Goal: Task Accomplishment & Management: Manage account settings

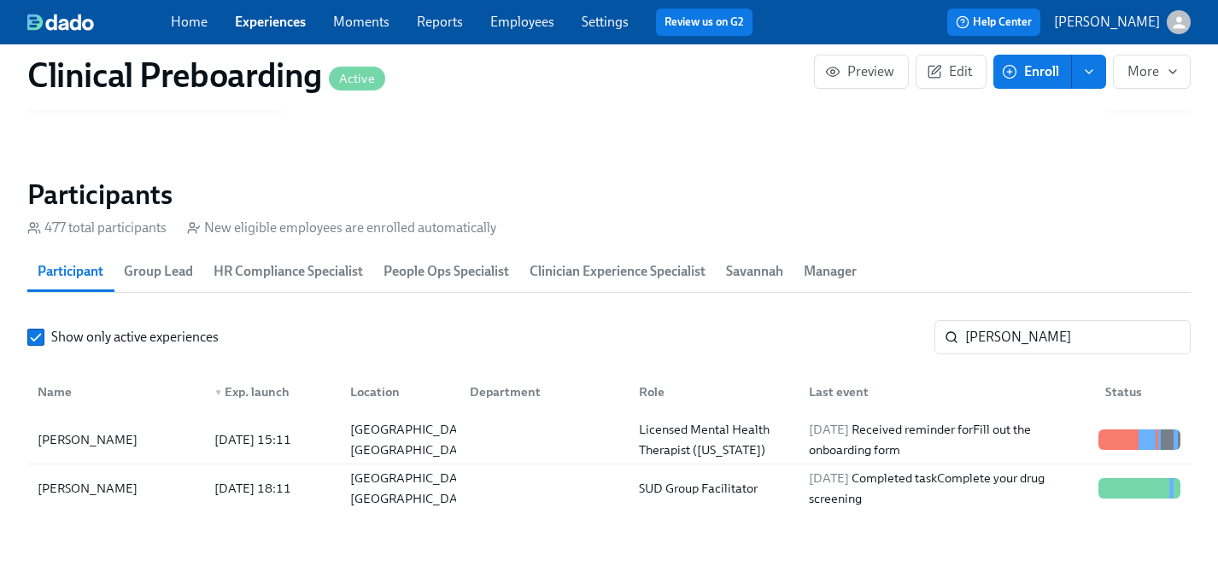
scroll to position [0, 20413]
click at [262, 17] on link "Experiences" at bounding box center [270, 22] width 71 height 16
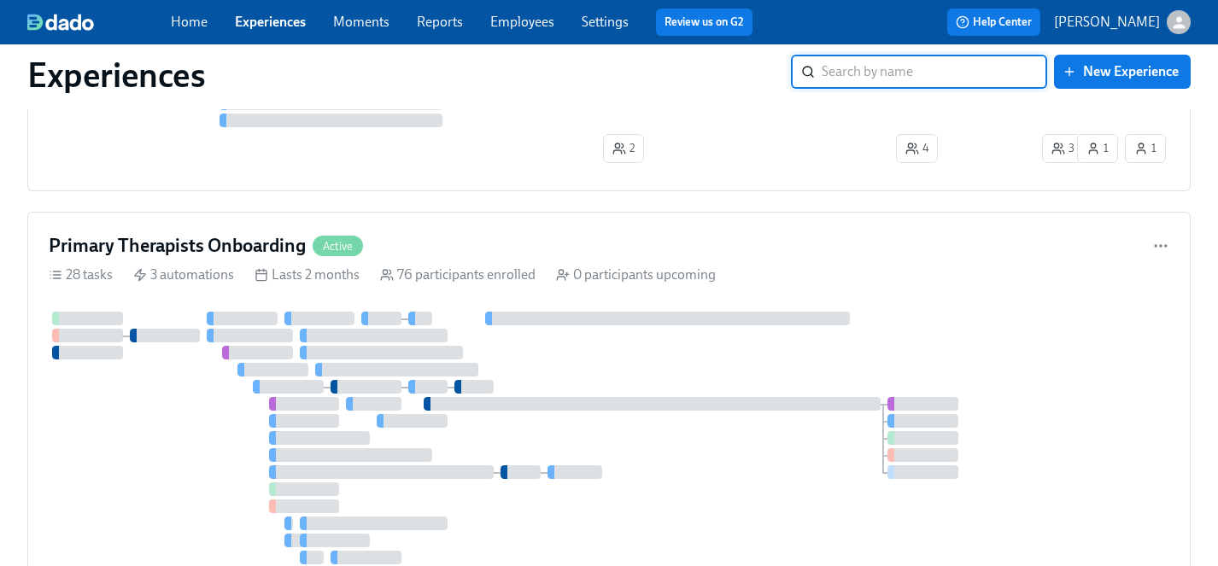
scroll to position [339, 0]
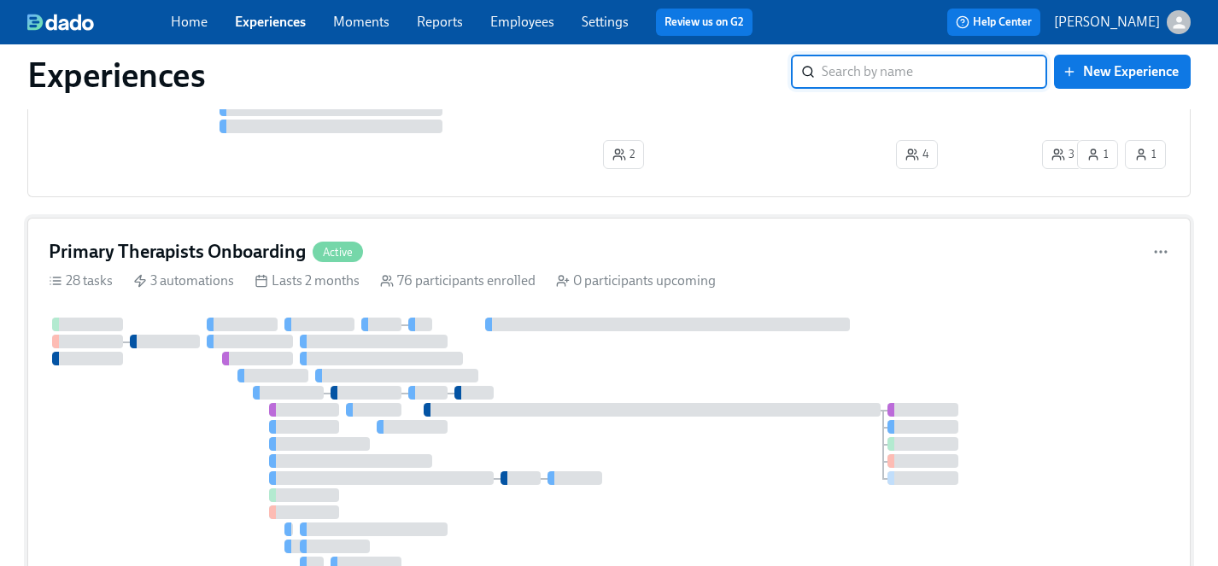
click at [677, 371] on div at bounding box center [536, 453] width 974 height 270
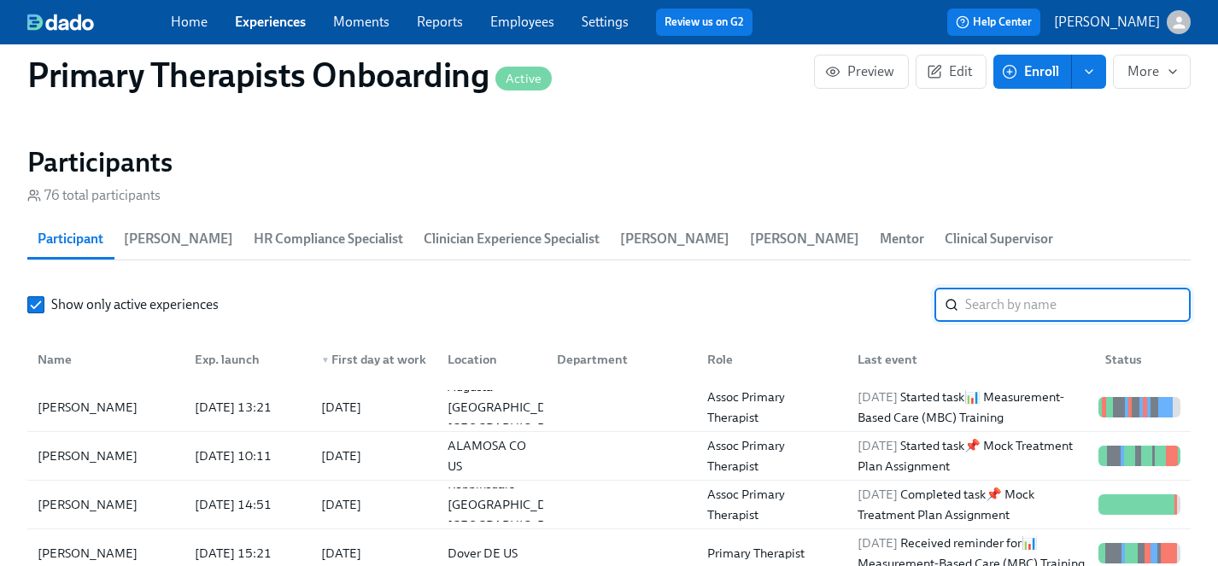
click at [1056, 288] on input "search" at bounding box center [1077, 305] width 225 height 34
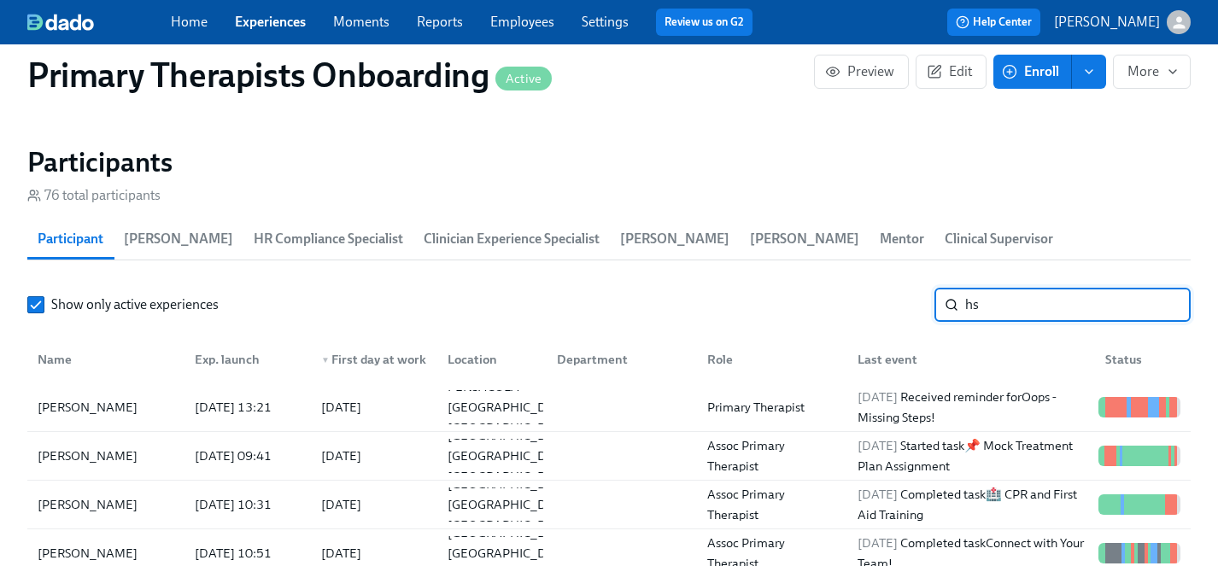
type input "h"
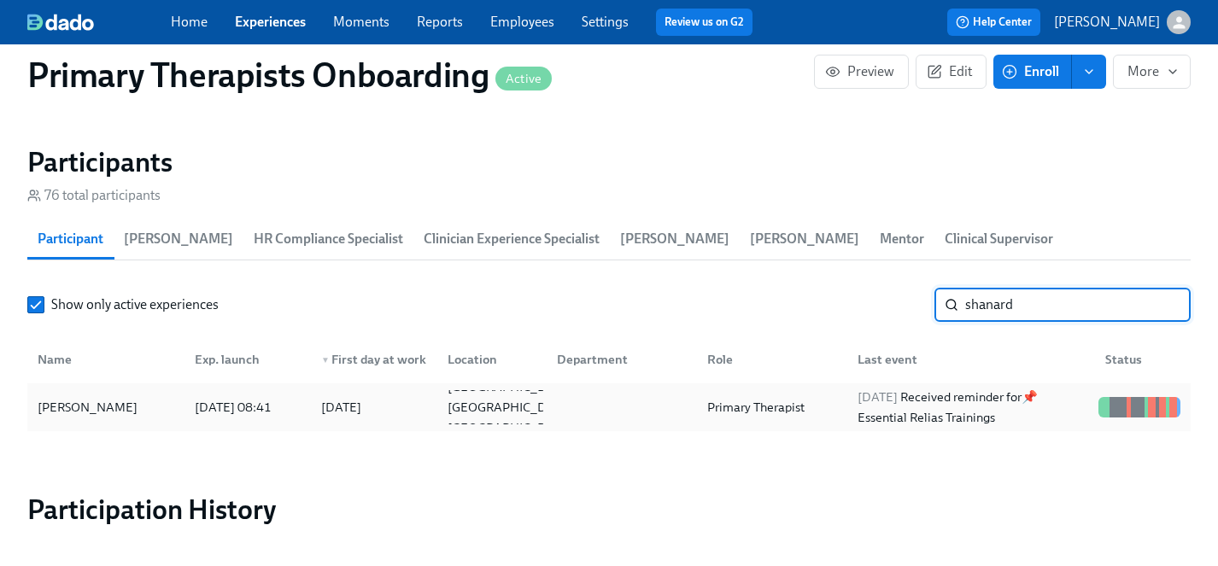
type input "shanard"
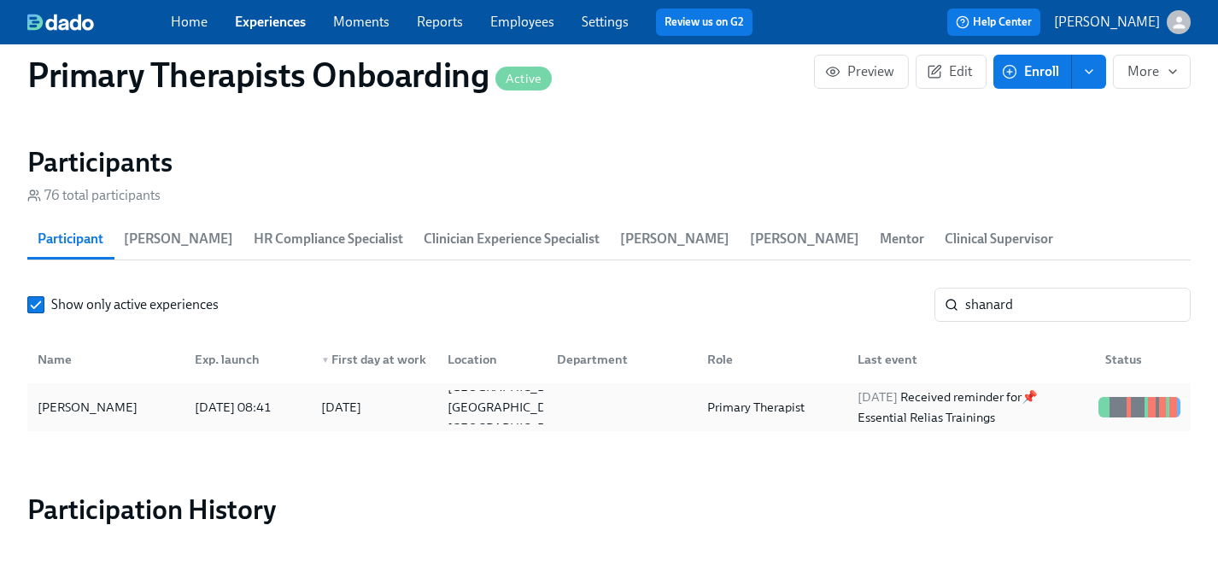
click at [93, 397] on div "[PERSON_NAME]" at bounding box center [88, 407] width 114 height 20
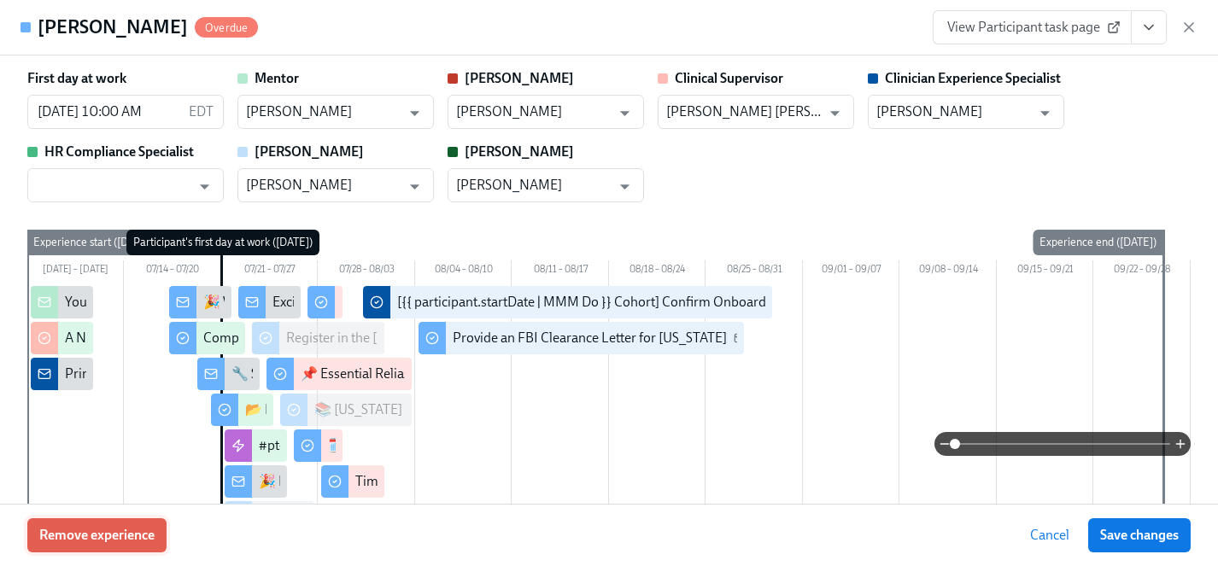
click at [130, 539] on span "Remove experience" at bounding box center [96, 535] width 115 height 17
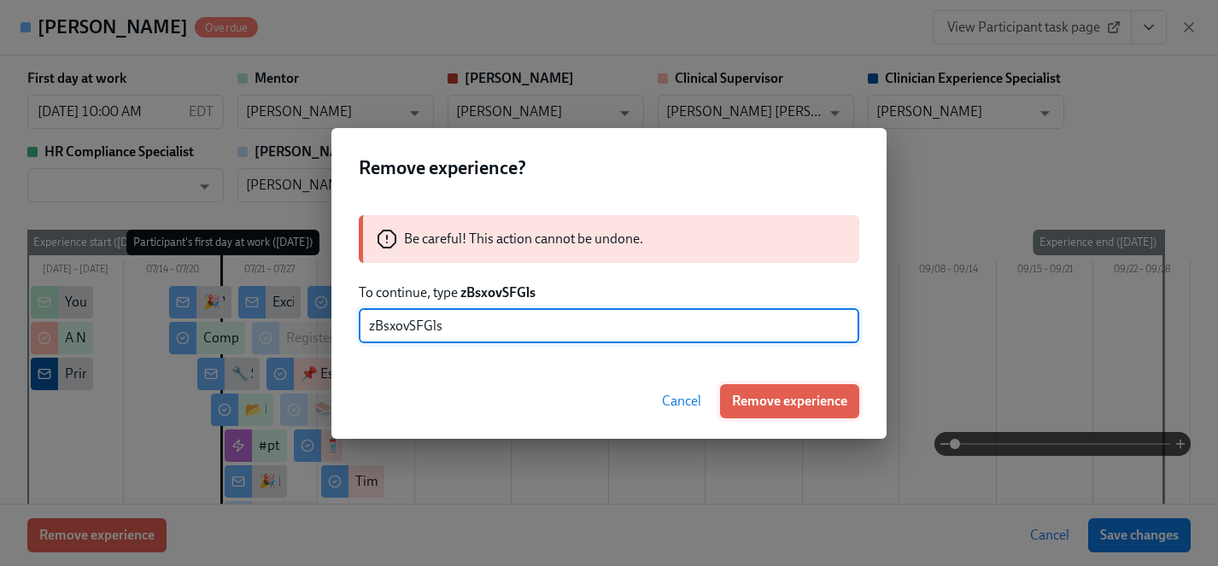
type input "zBsxovSFGls"
click at [787, 406] on span "Remove experience" at bounding box center [789, 401] width 115 height 17
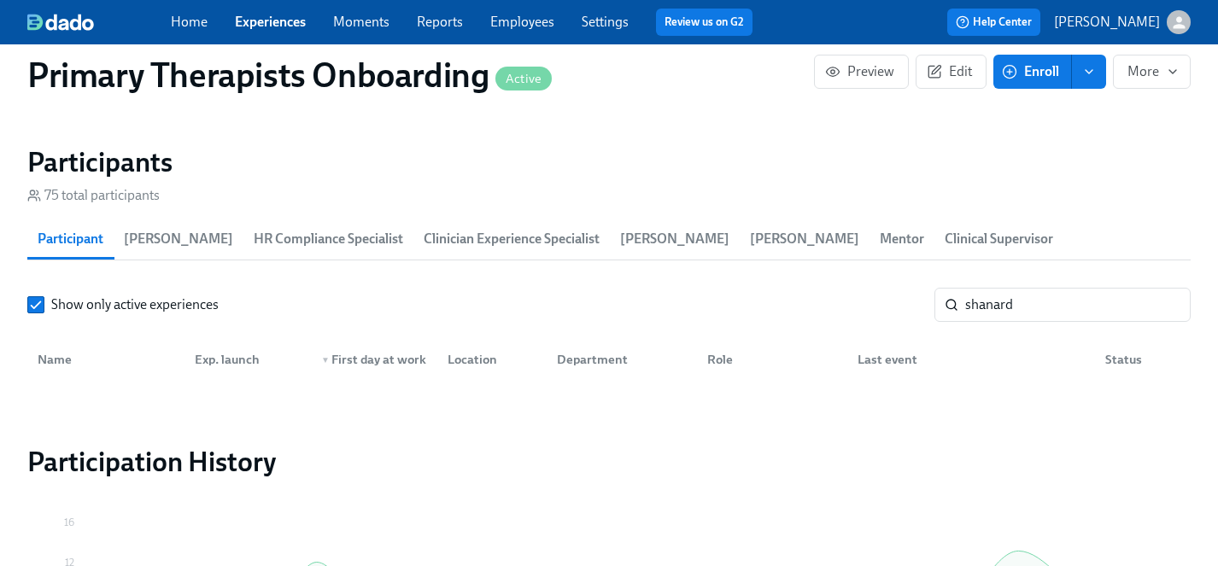
click at [274, 20] on link "Experiences" at bounding box center [270, 22] width 71 height 16
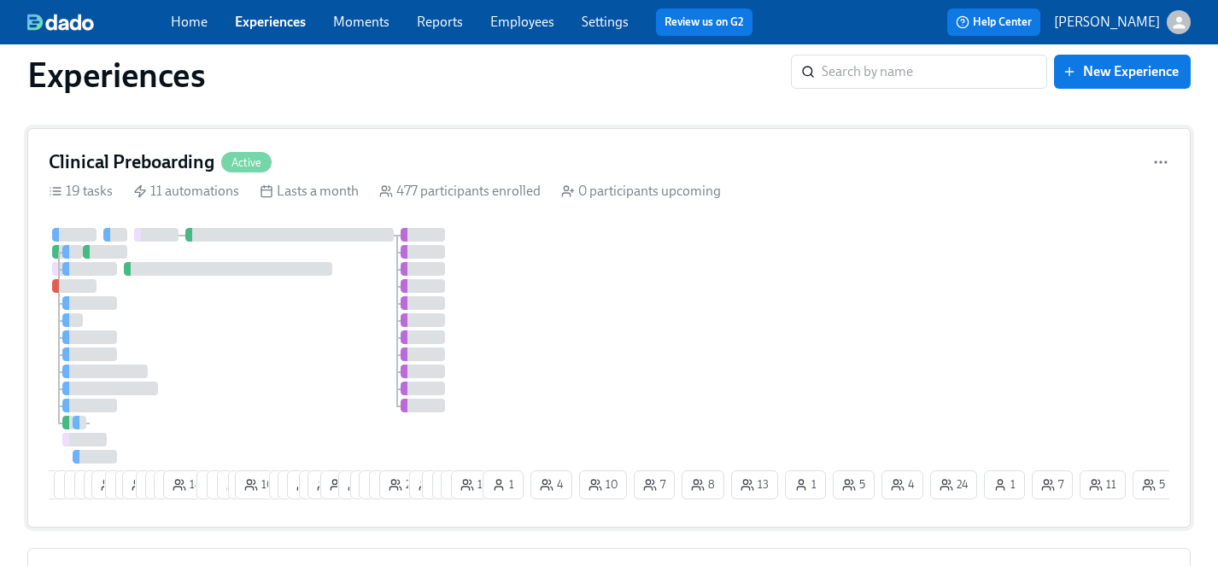
click at [312, 341] on div at bounding box center [264, 346] width 430 height 236
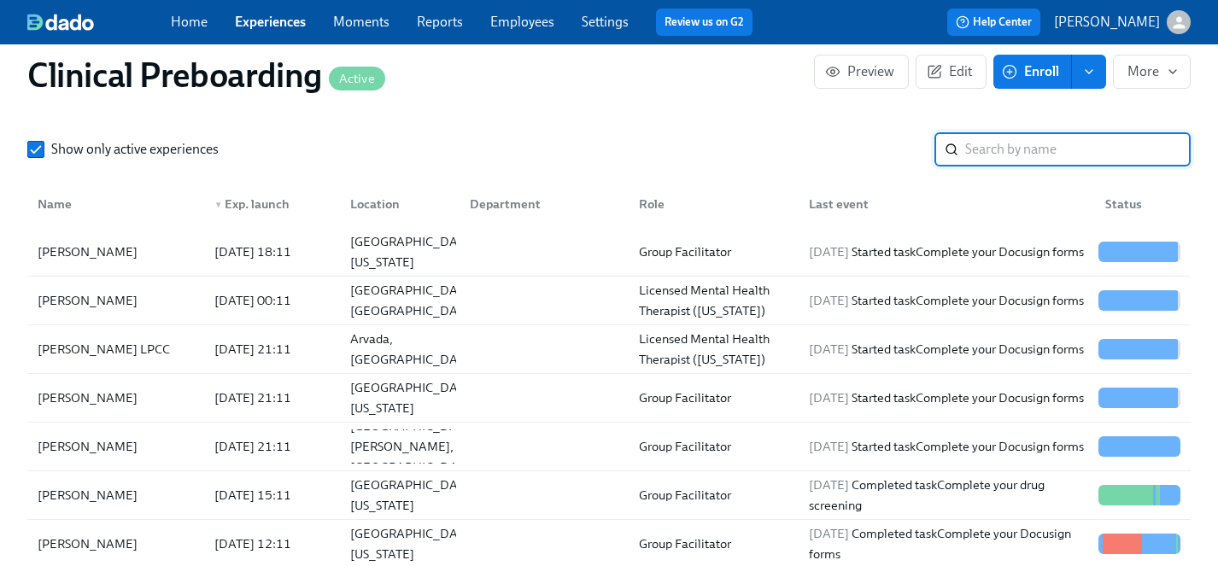
click at [1030, 155] on input "search" at bounding box center [1077, 149] width 225 height 34
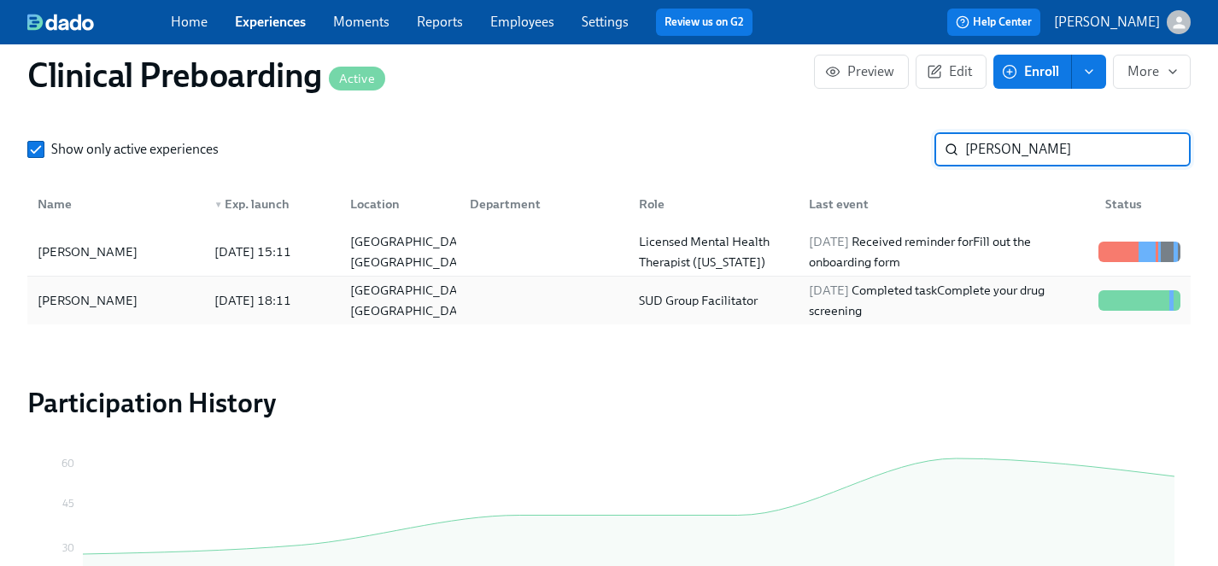
type input "[PERSON_NAME]"
click at [80, 301] on div "[PERSON_NAME]" at bounding box center [88, 300] width 114 height 20
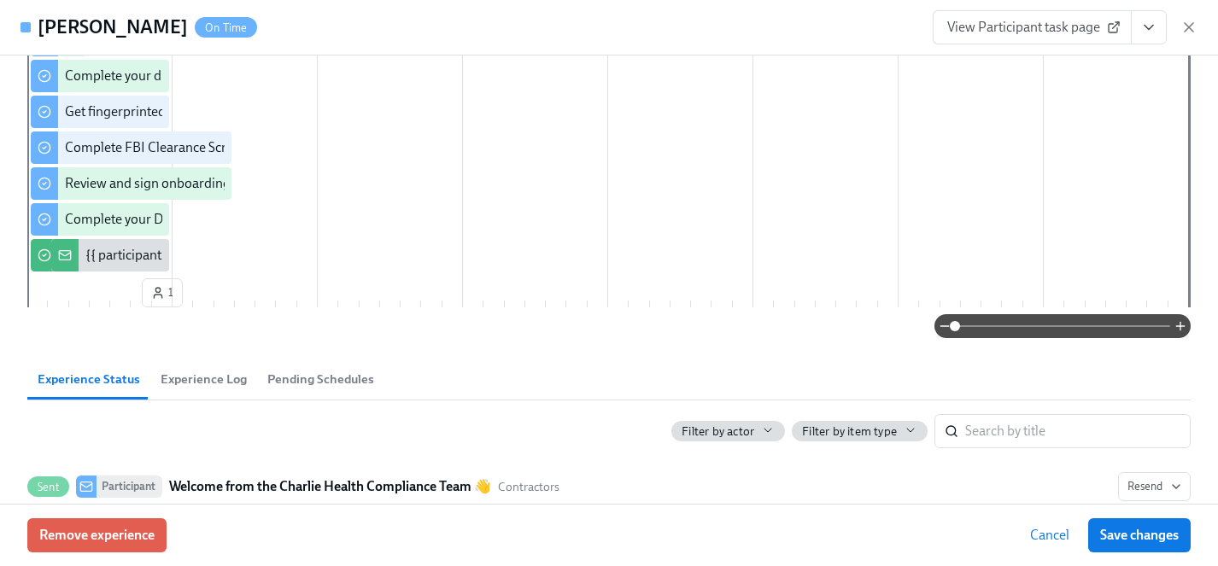
click at [1071, 27] on span "View Participant task page" at bounding box center [1032, 27] width 170 height 17
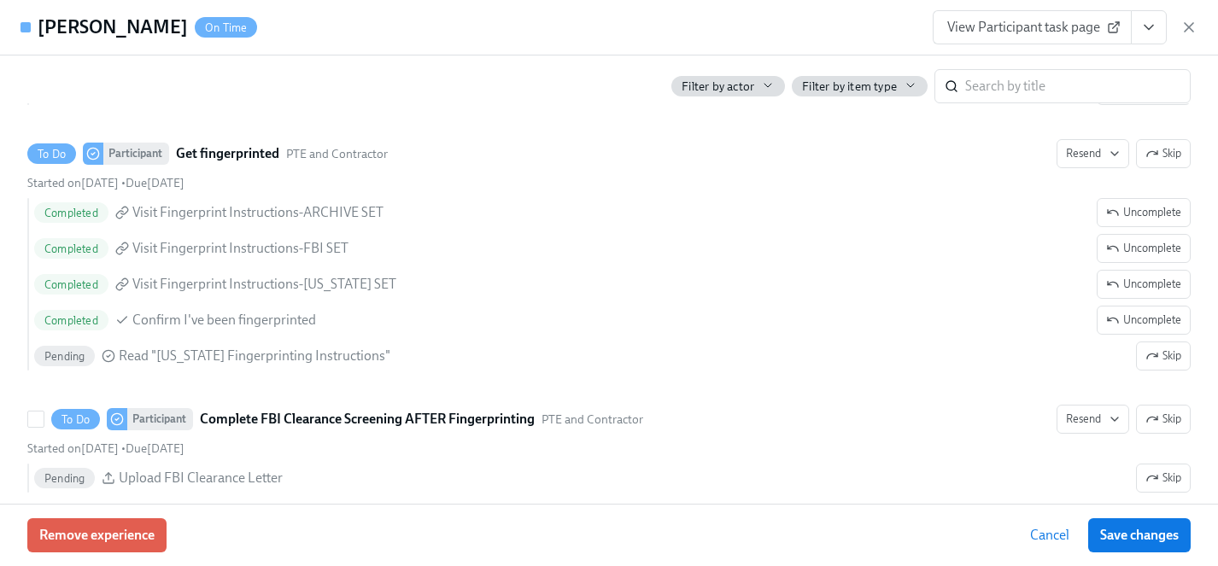
scroll to position [2323, 0]
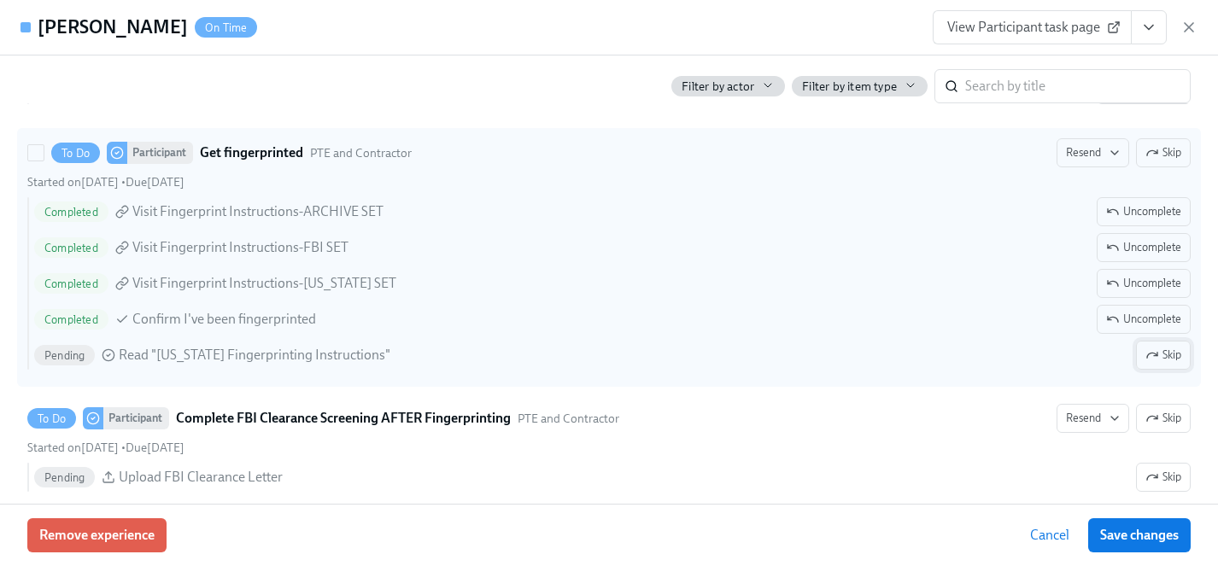
click at [1162, 358] on span "Skip" at bounding box center [1163, 355] width 36 height 17
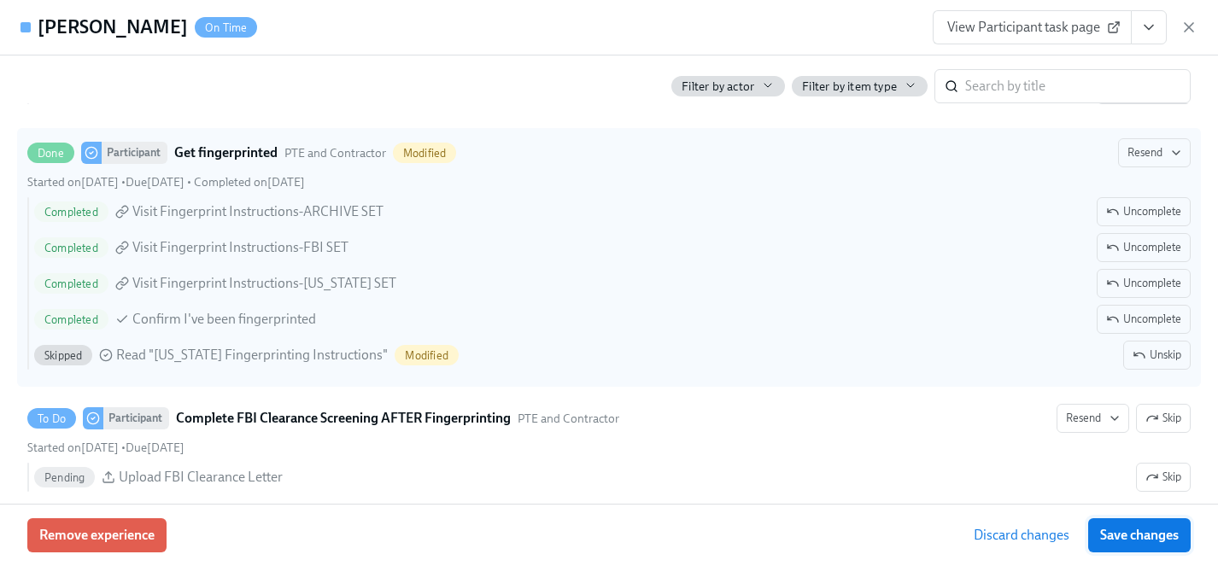
click at [1153, 537] on span "Save changes" at bounding box center [1139, 535] width 79 height 17
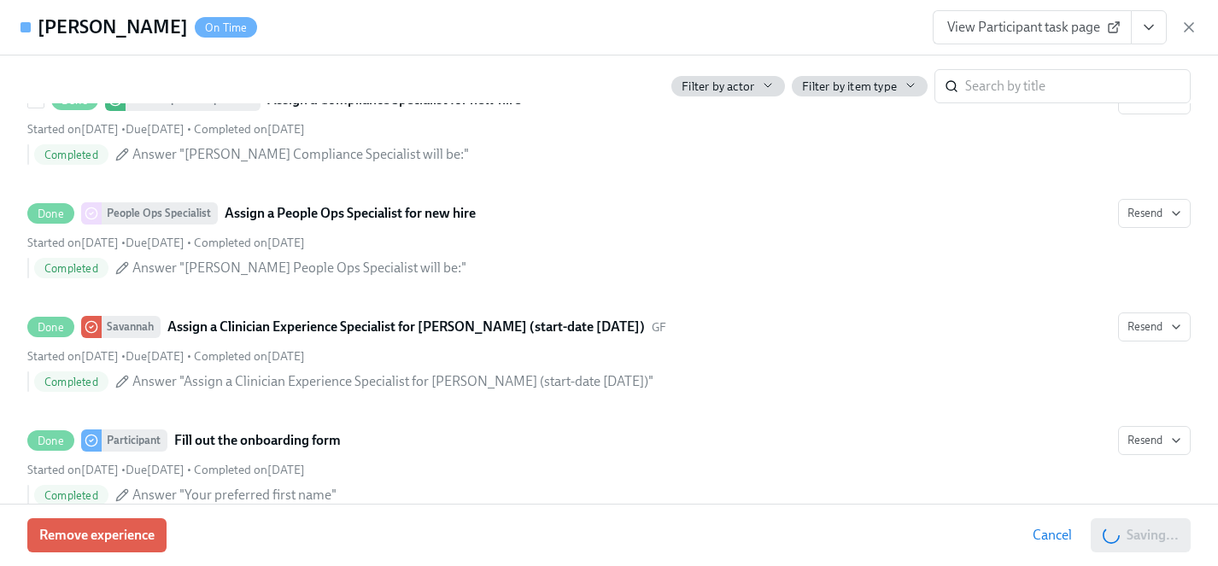
scroll to position [530, 0]
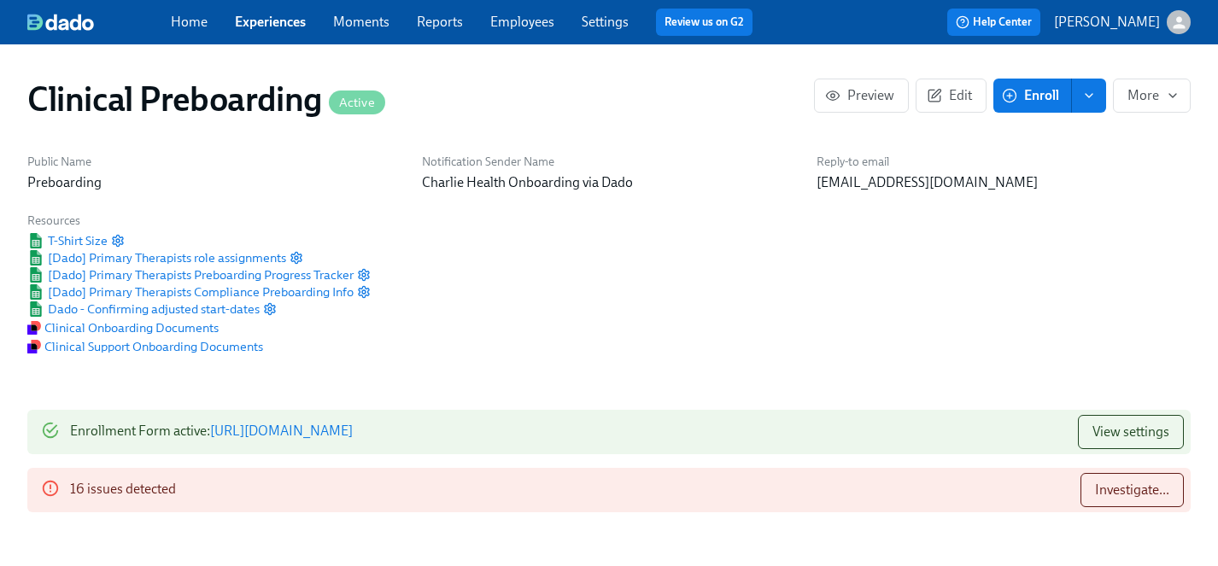
click at [270, 20] on link "Experiences" at bounding box center [270, 22] width 71 height 16
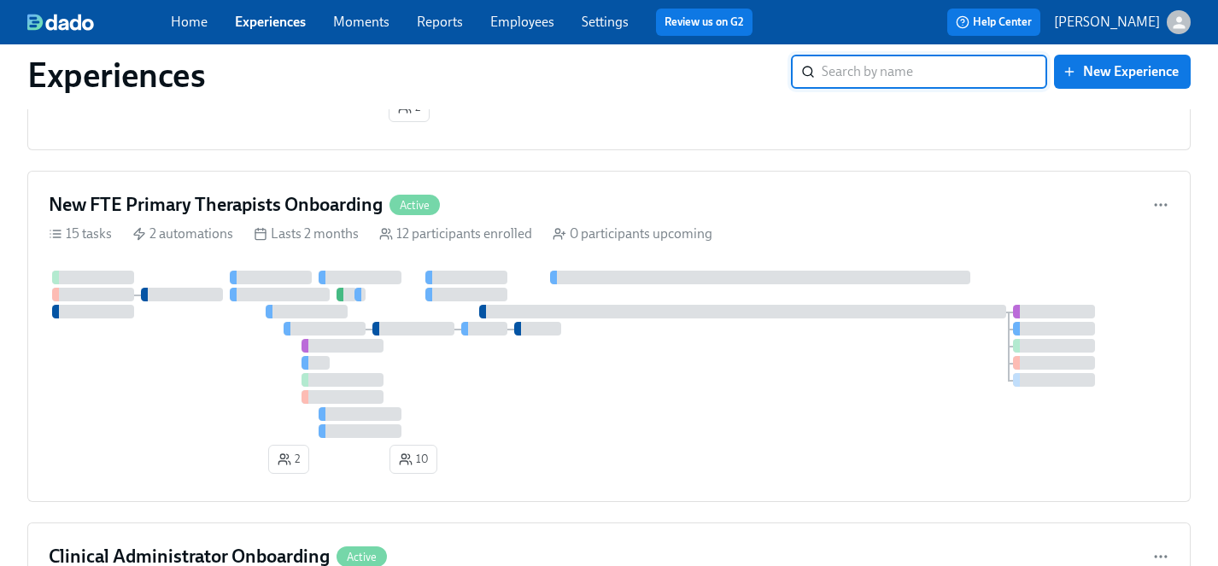
scroll to position [1304, 0]
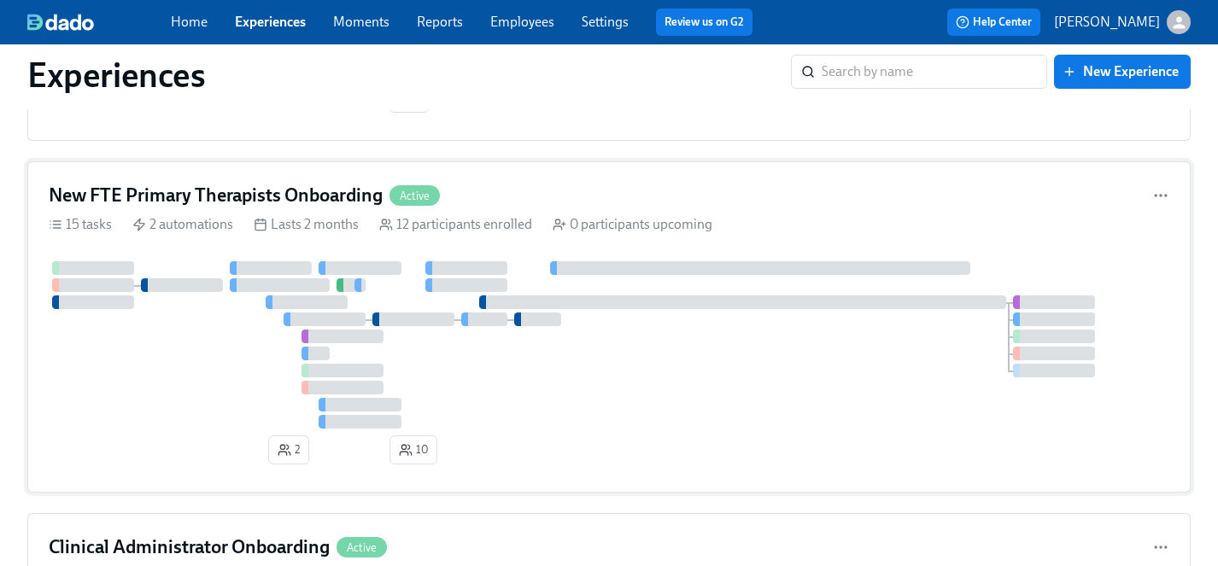
click at [588, 378] on div at bounding box center [609, 344] width 1121 height 167
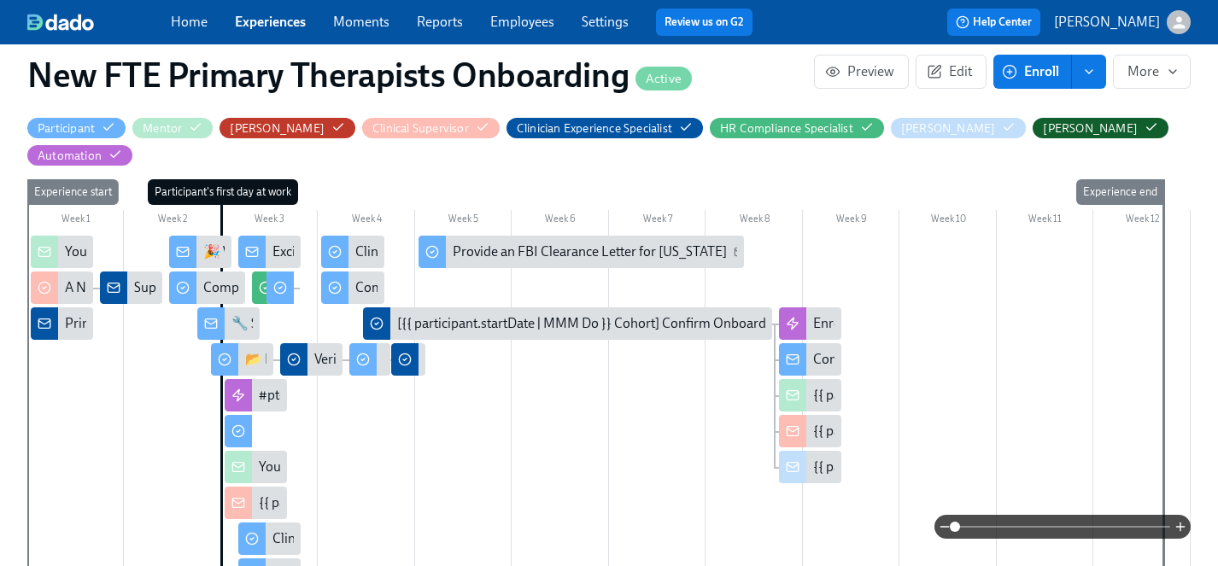
scroll to position [321, 0]
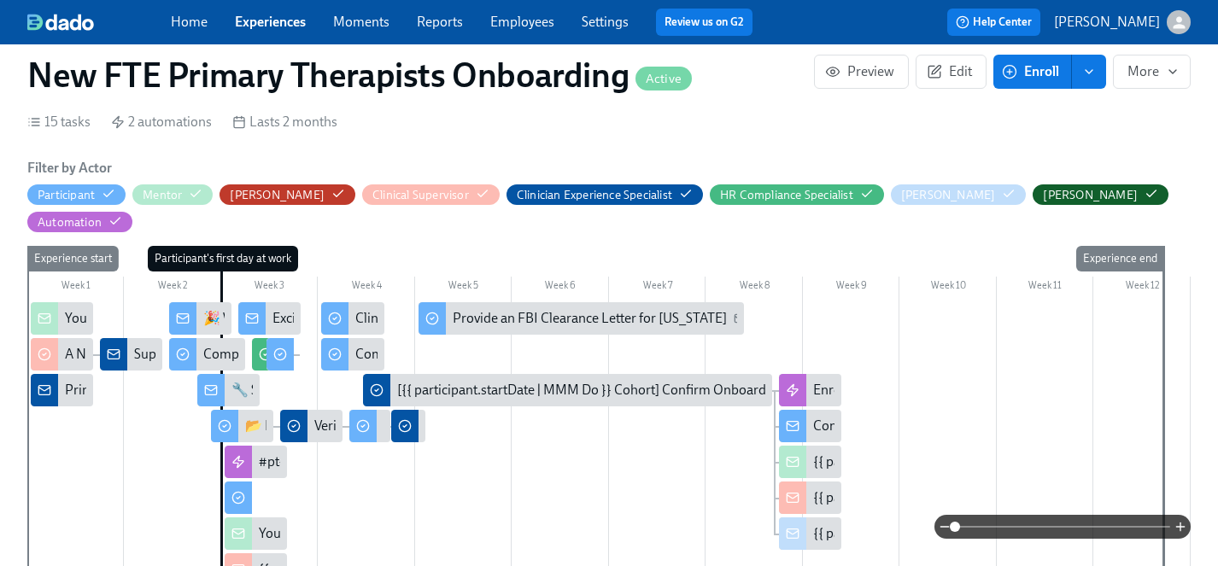
click at [142, 345] on div "Supervisor confirmed!" at bounding box center [199, 354] width 130 height 19
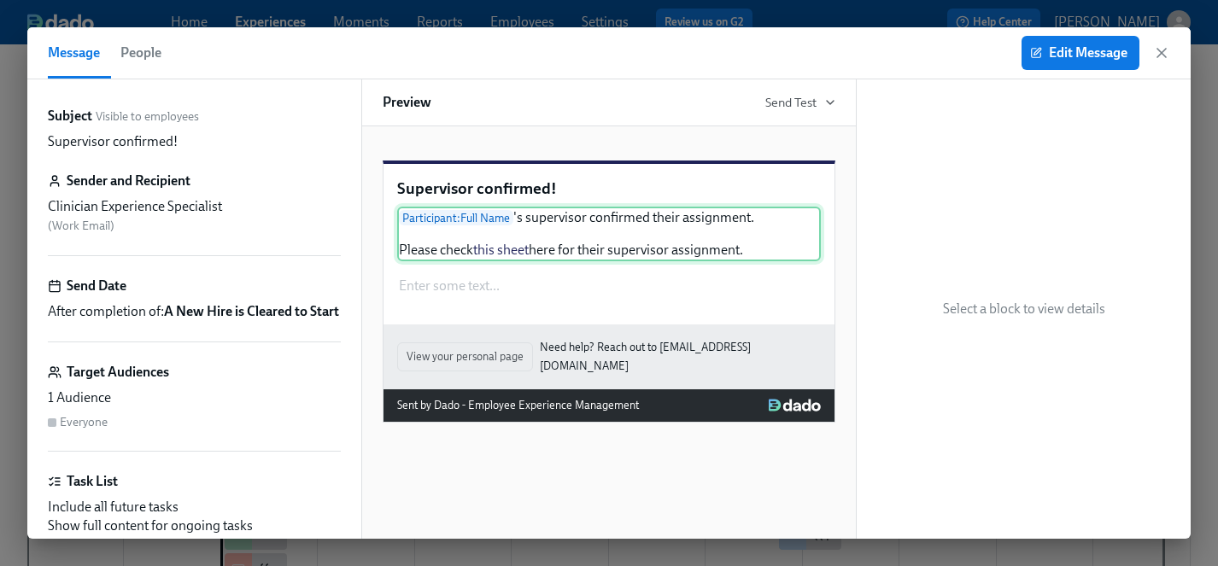
click at [506, 260] on div "Participant : Full Name 's supervisor confirmed their assignment. Please check …" at bounding box center [609, 234] width 424 height 55
click at [1114, 56] on span "Edit Message" at bounding box center [1080, 52] width 94 height 17
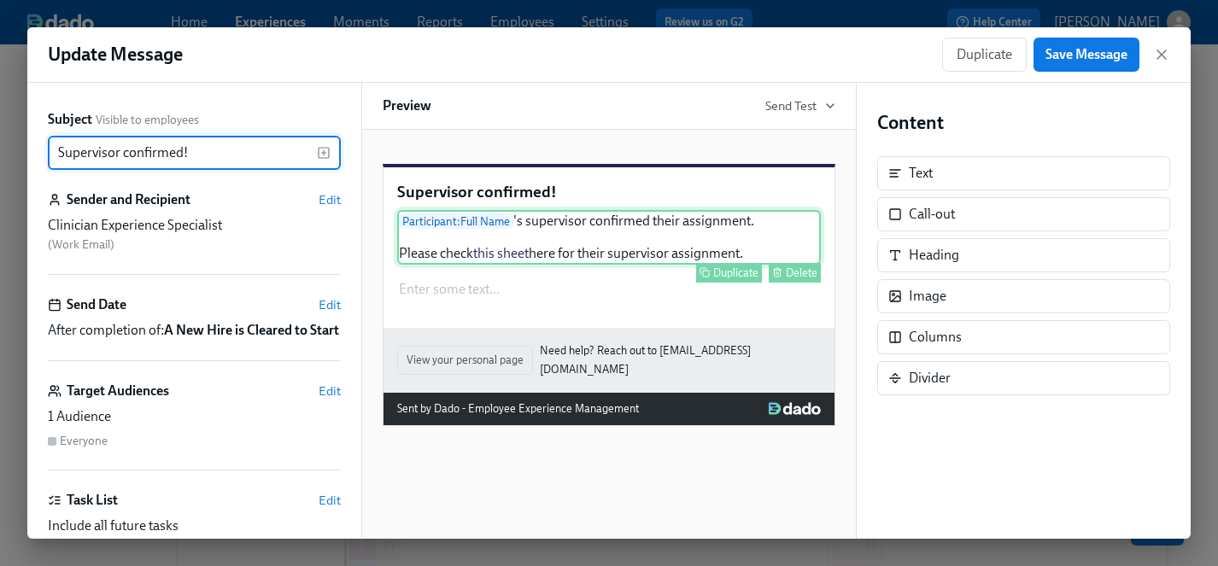
click at [651, 265] on div "Participant : Full Name 's supervisor confirmed their assignment. Please check …" at bounding box center [609, 237] width 424 height 55
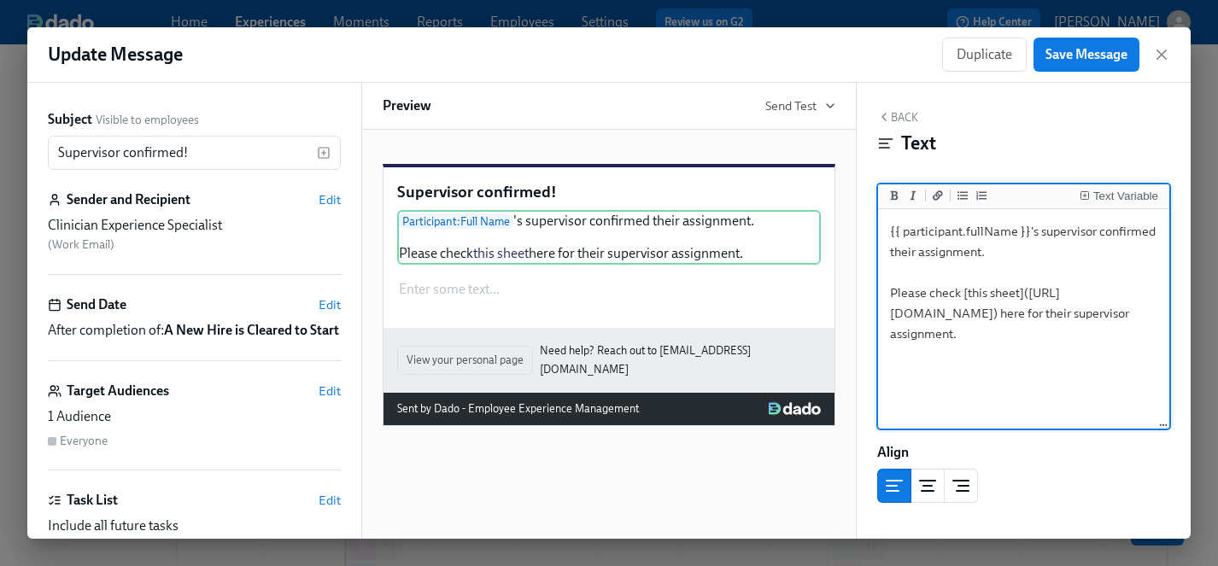
drag, startPoint x: 1092, startPoint y: 377, endPoint x: 892, endPoint y: 315, distance: 209.3
click at [892, 315] on textarea "{{ participant.fullName }}'s supervisor confirmed their assignment. Please chec…" at bounding box center [1023, 320] width 284 height 214
click at [1098, 453] on div "Align" at bounding box center [1023, 452] width 293 height 19
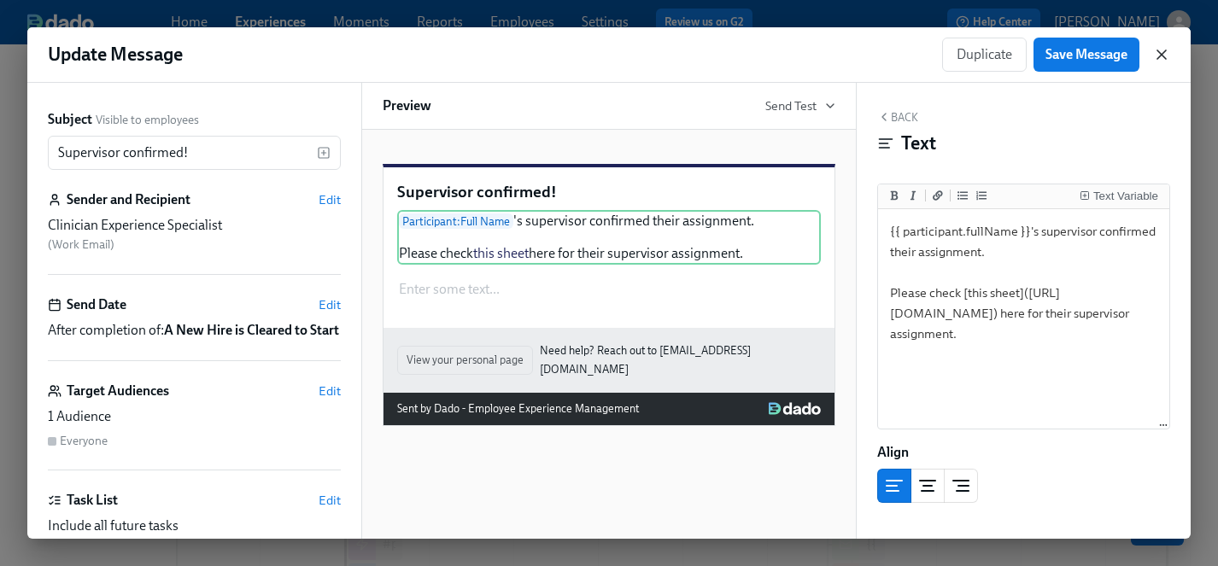
click at [1161, 57] on icon "button" at bounding box center [1161, 54] width 17 height 17
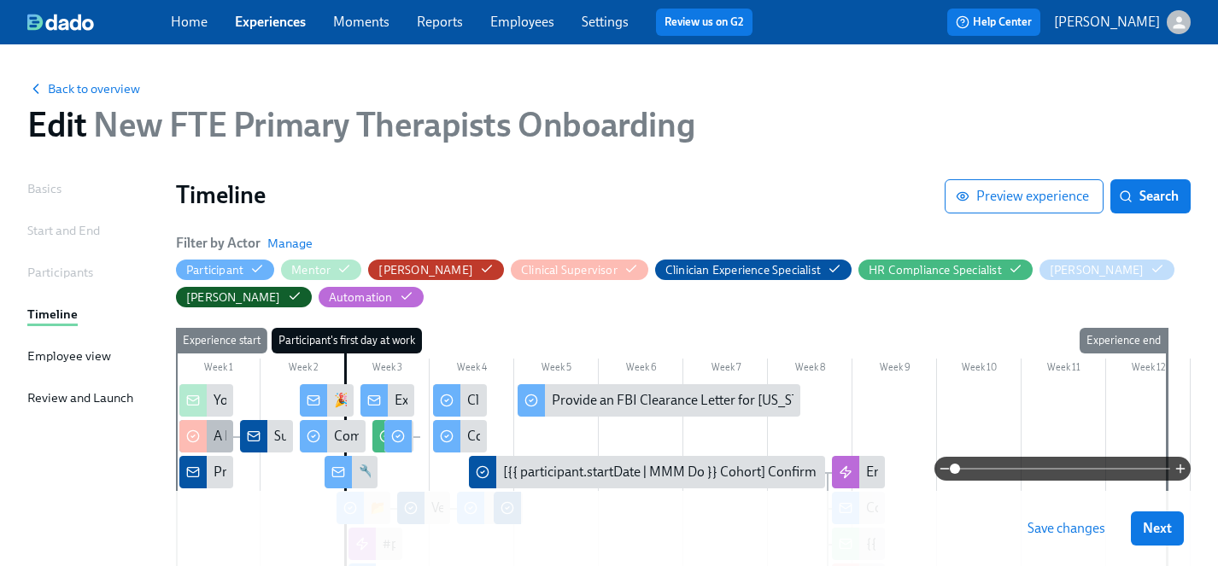
click at [215, 442] on div "A New Hire is Cleared to Start" at bounding box center [299, 436] width 171 height 19
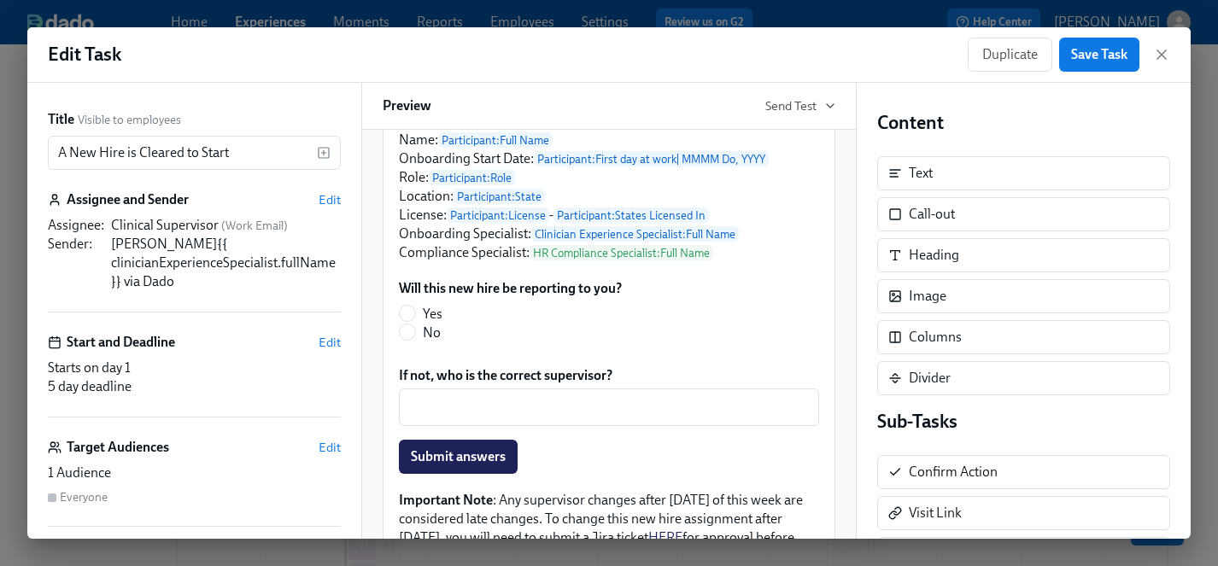
scroll to position [280, 0]
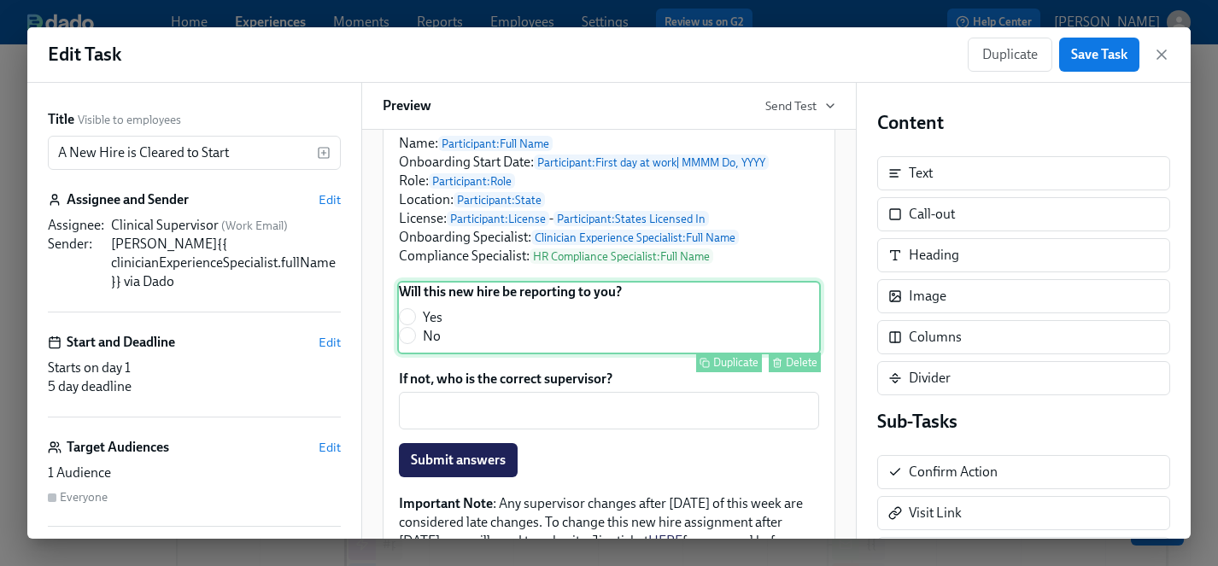
click at [555, 349] on div "Will this new hire be reporting to you? Yes No Duplicate Delete" at bounding box center [609, 317] width 424 height 73
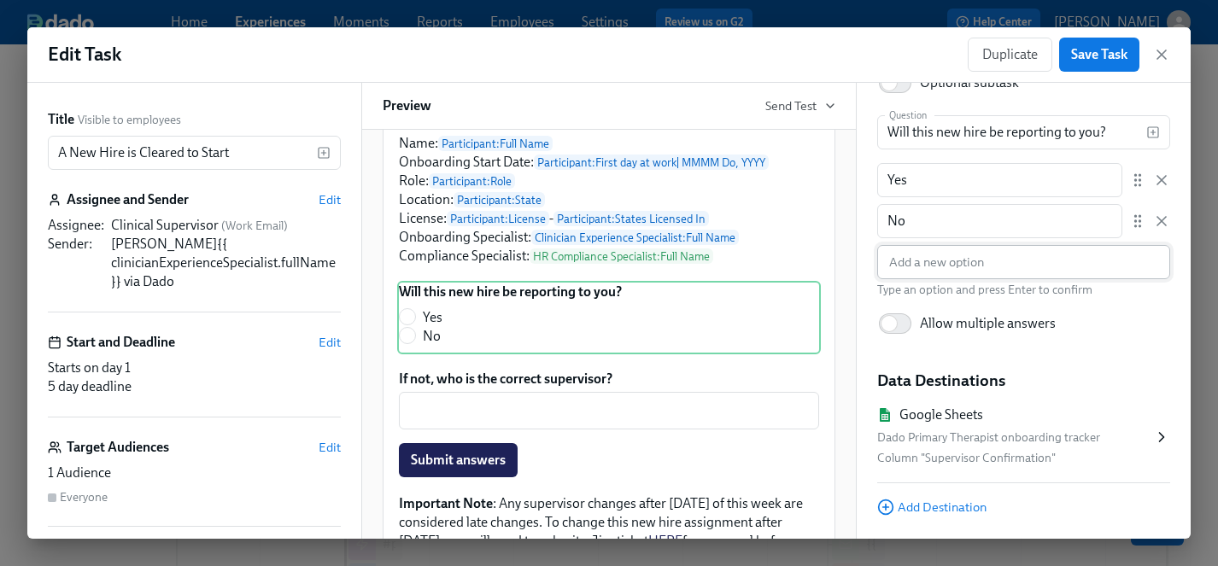
scroll to position [214, 0]
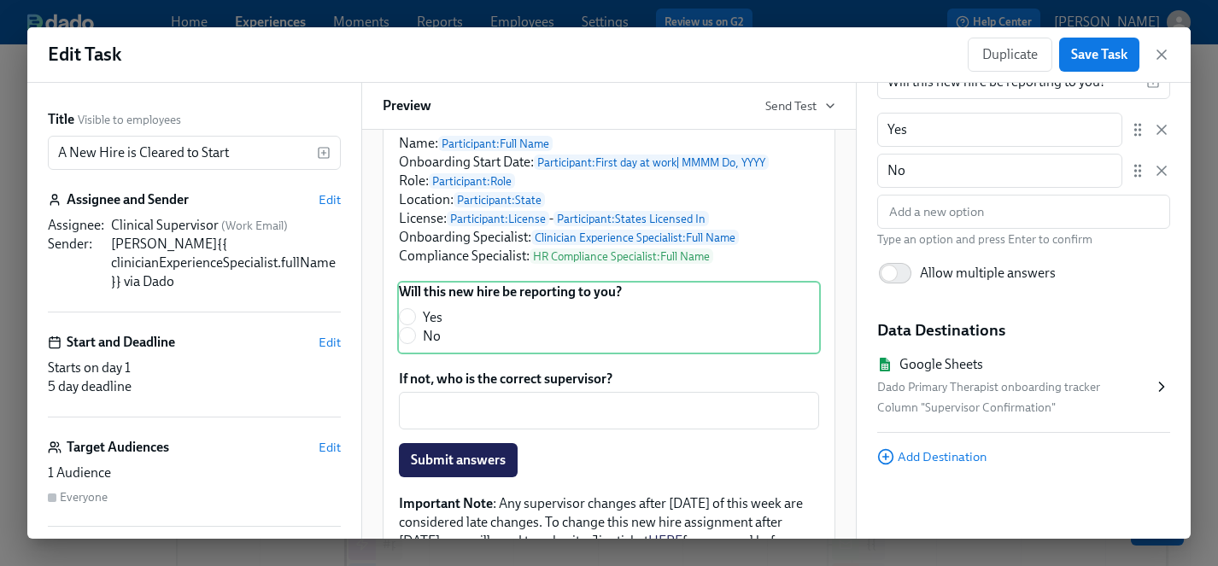
click at [1159, 383] on icon at bounding box center [1161, 386] width 17 height 17
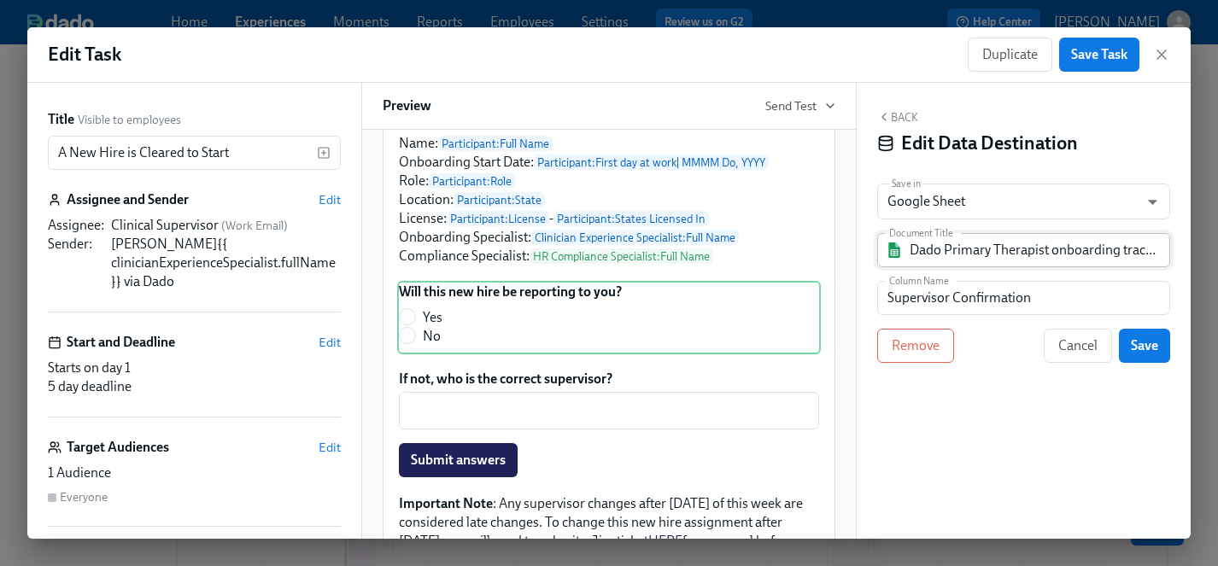
click at [963, 252] on input "Dado Primary Therapist onboarding tracker" at bounding box center [1036, 250] width 252 height 34
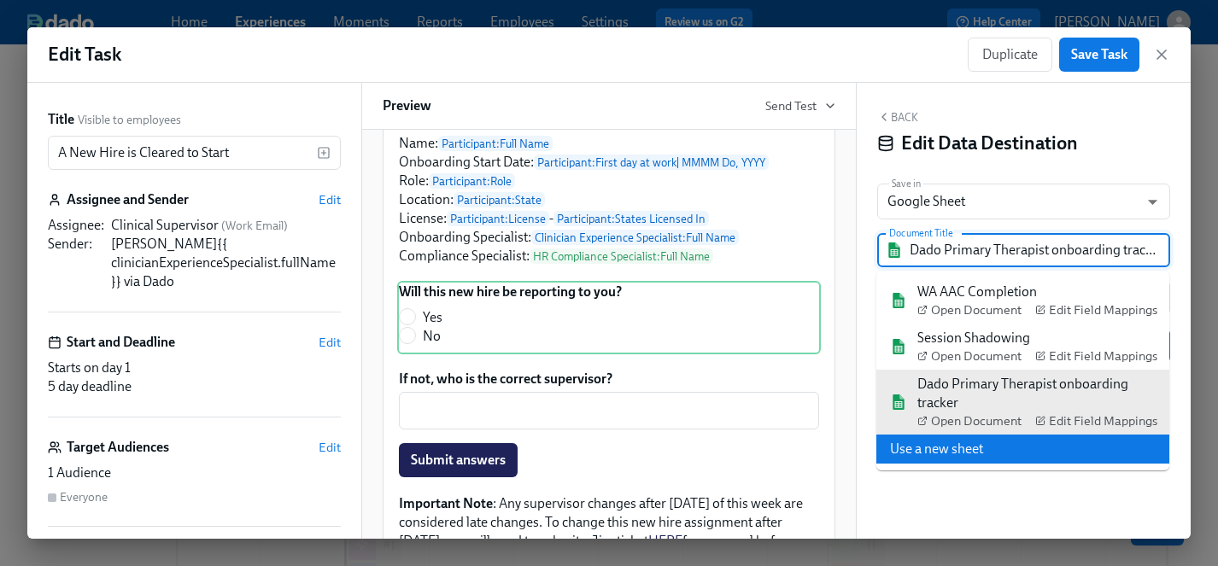
click at [1010, 505] on div "Back Edit Data Destination Save in Google Sheet GOOGLE_SHEET ​ Document Title D…" at bounding box center [1024, 311] width 334 height 456
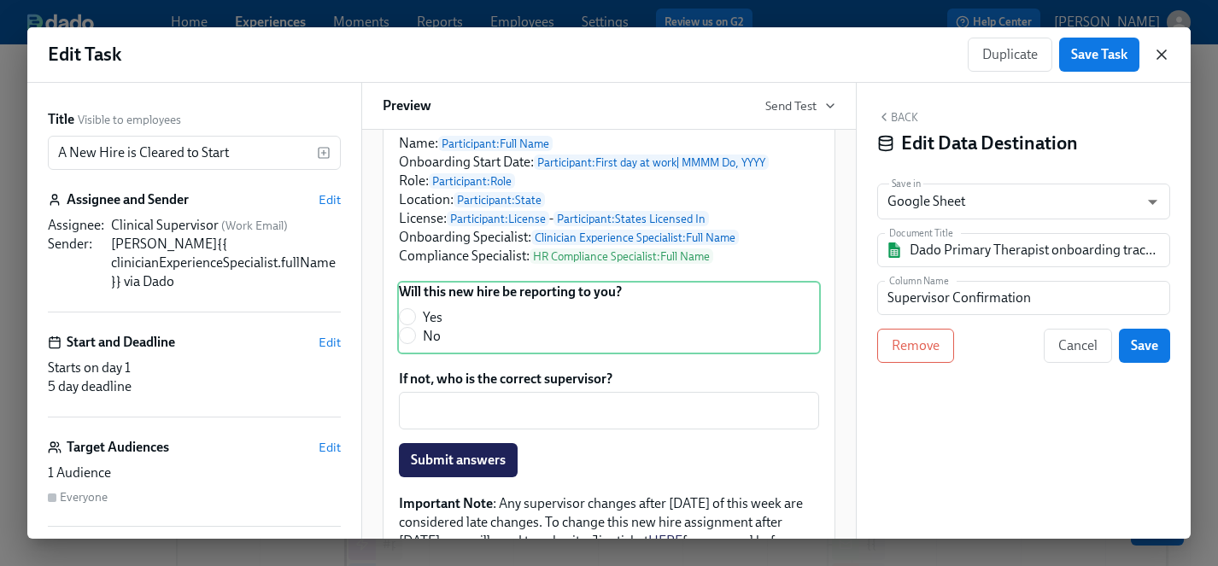
click at [1160, 53] on icon "button" at bounding box center [1161, 54] width 9 height 9
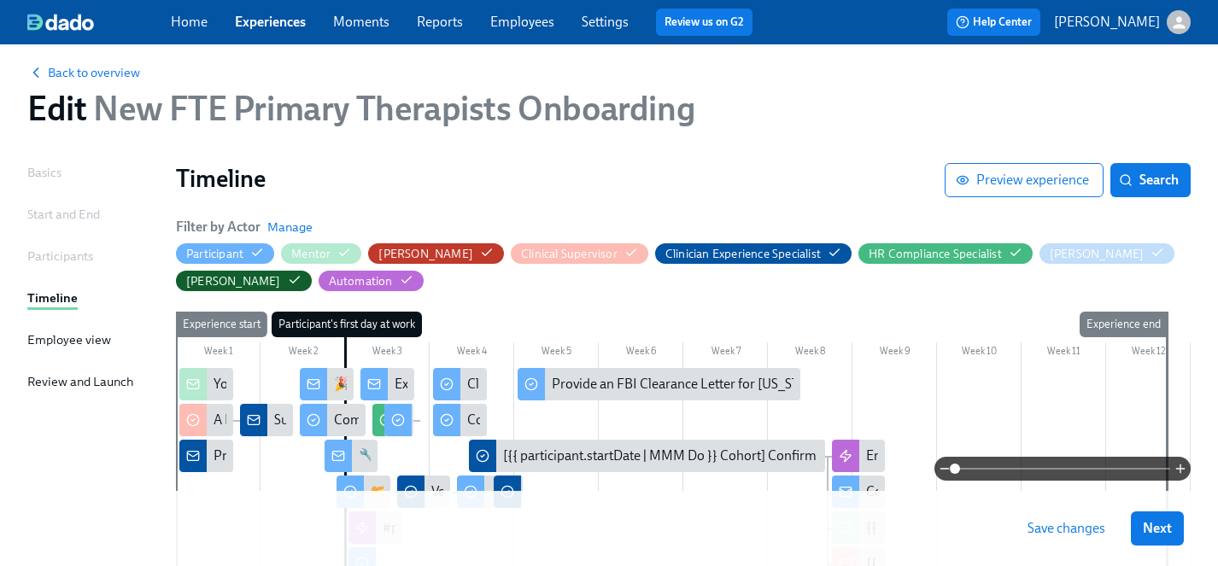
scroll to position [32, 0]
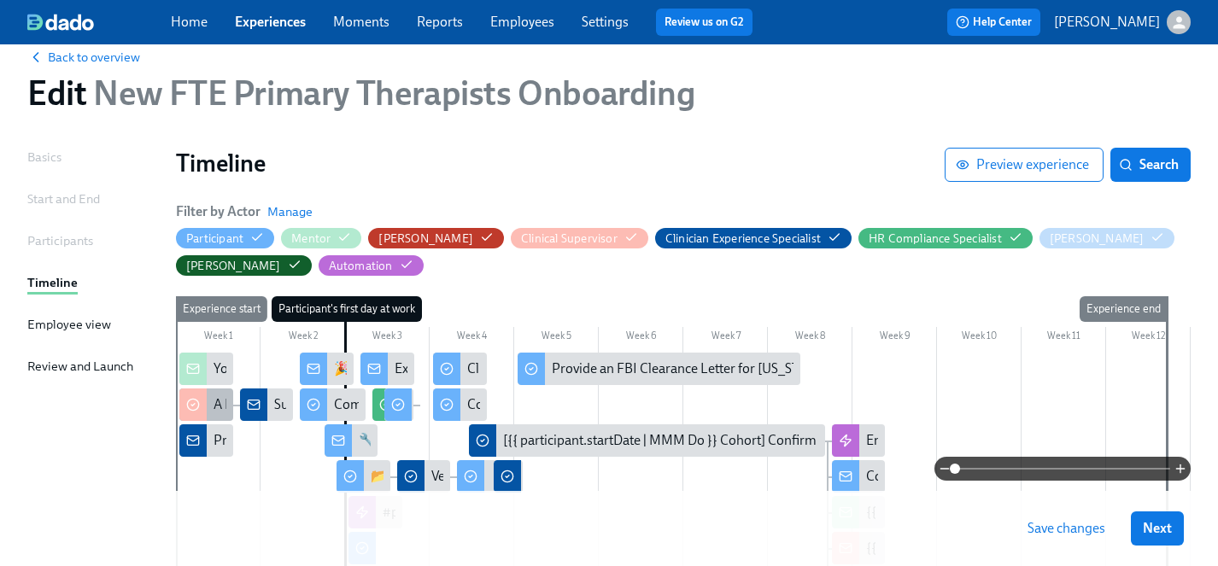
click at [214, 407] on div "A New Hire is Cleared to Start" at bounding box center [299, 404] width 171 height 19
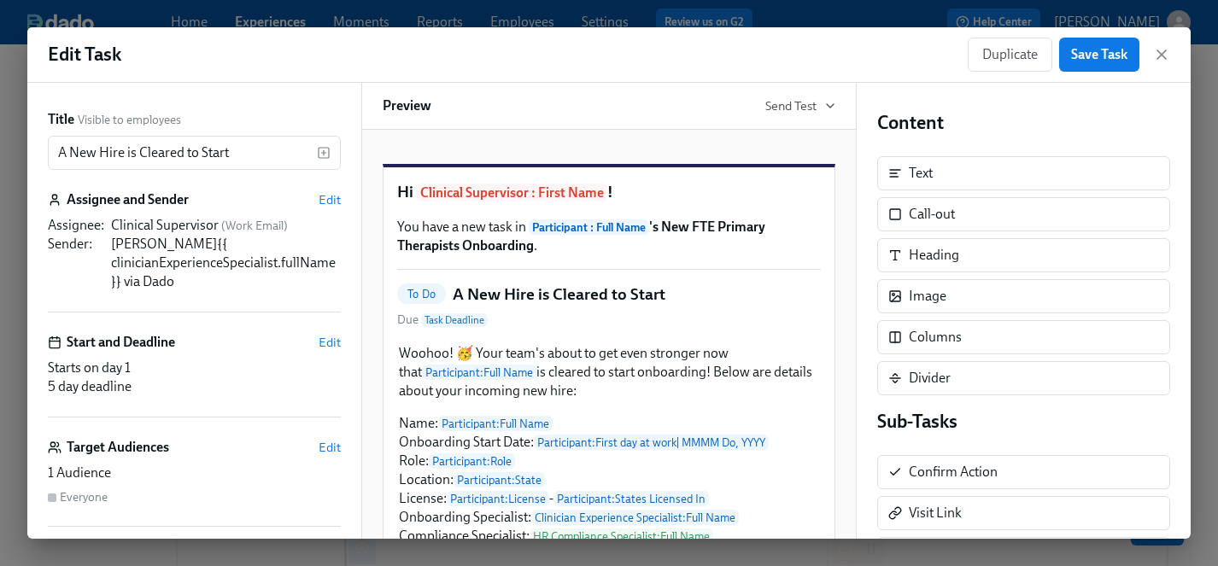
click at [1173, 55] on div "Edit Task Duplicate Save Task" at bounding box center [608, 55] width 1163 height 56
click at [1161, 56] on icon "button" at bounding box center [1161, 54] width 17 height 17
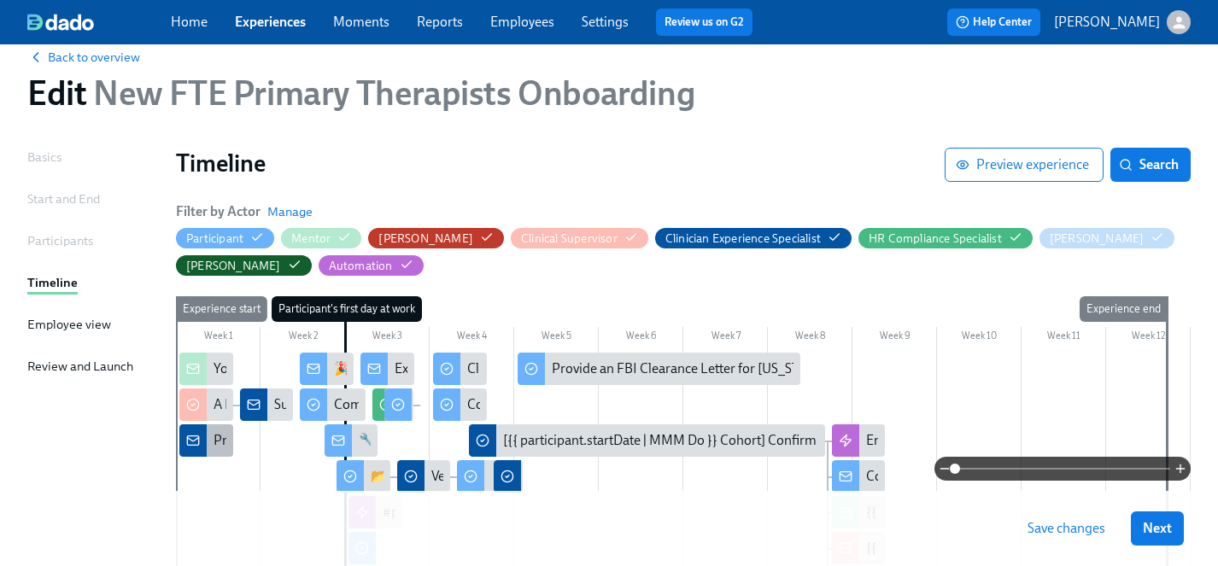
click at [223, 440] on div "Primary Therapists cleared to start" at bounding box center [314, 440] width 200 height 19
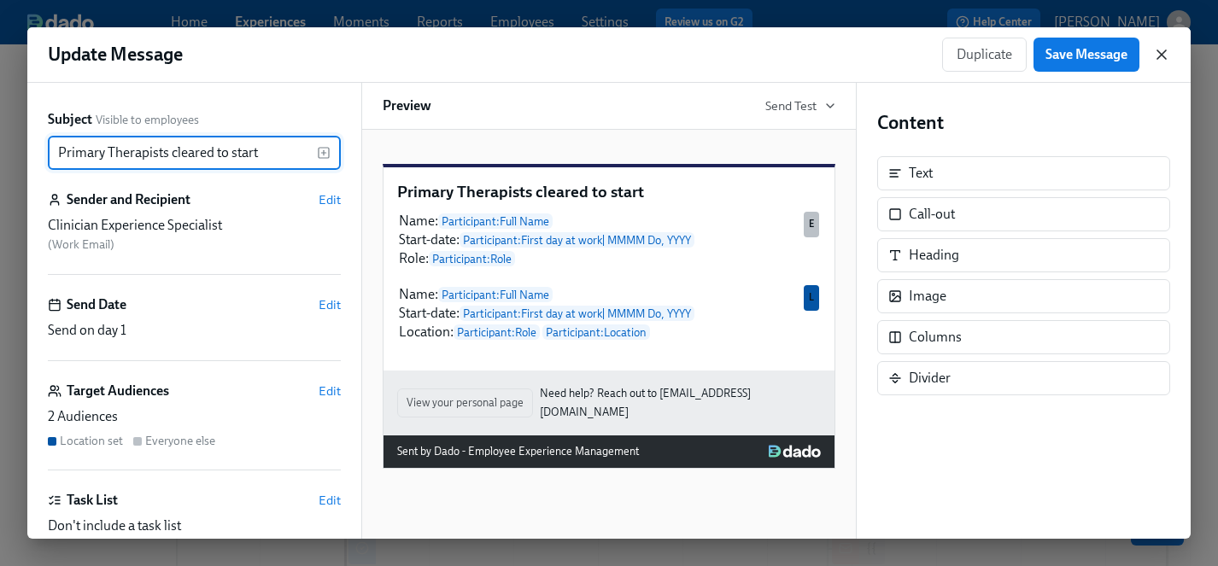
click at [1160, 58] on icon "button" at bounding box center [1161, 54] width 17 height 17
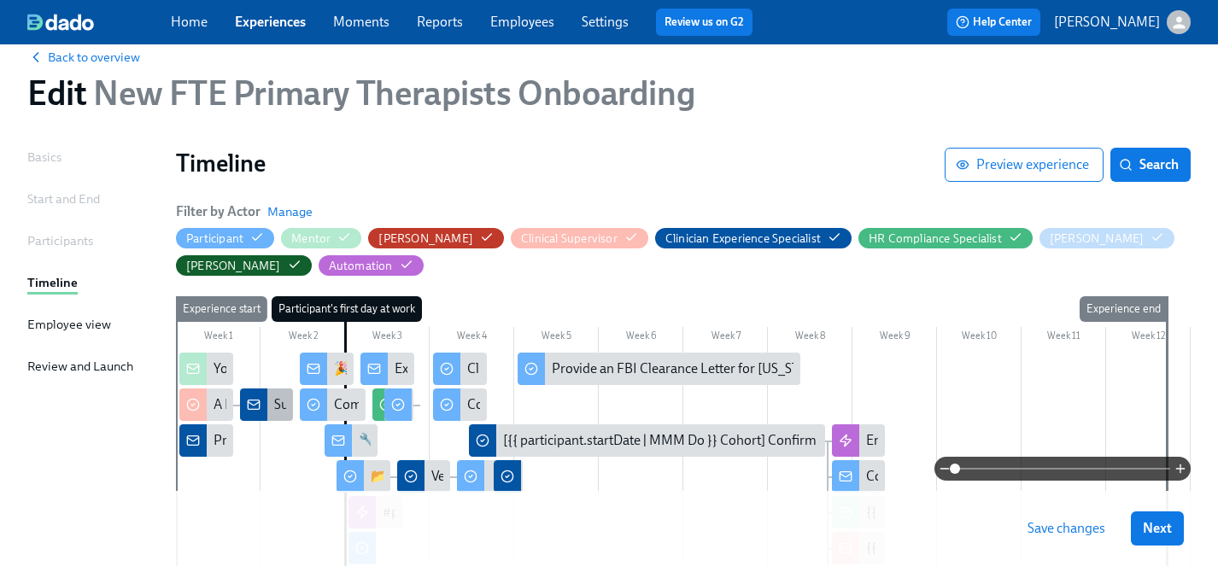
click at [278, 408] on div "Supervisor confirmed!" at bounding box center [339, 404] width 130 height 19
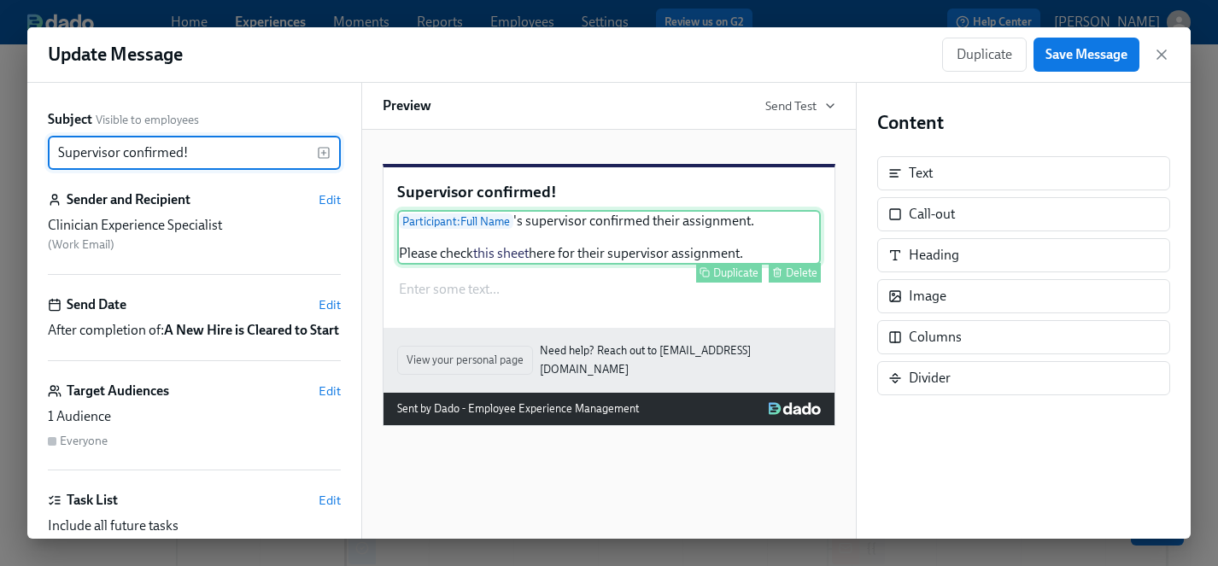
click at [587, 265] on div "Participant : Full Name 's supervisor confirmed their assignment. Please check …" at bounding box center [609, 237] width 424 height 55
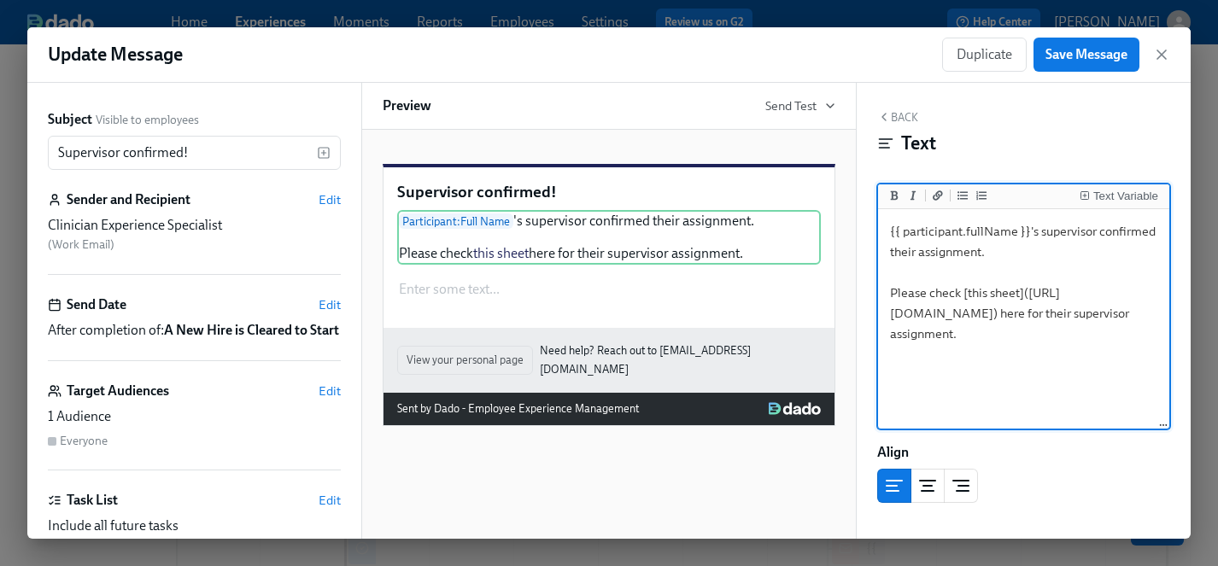
drag, startPoint x: 1089, startPoint y: 377, endPoint x: 895, endPoint y: 313, distance: 203.9
click at [895, 313] on textarea "{{ participant.fullName }}'s supervisor confirmed their assignment. Please chec…" at bounding box center [1023, 320] width 284 height 214
type textarea "{{ participant.fullName }}'s supervisor confirmed their assignment. Please chec…"
click at [1131, 471] on div at bounding box center [1023, 486] width 293 height 34
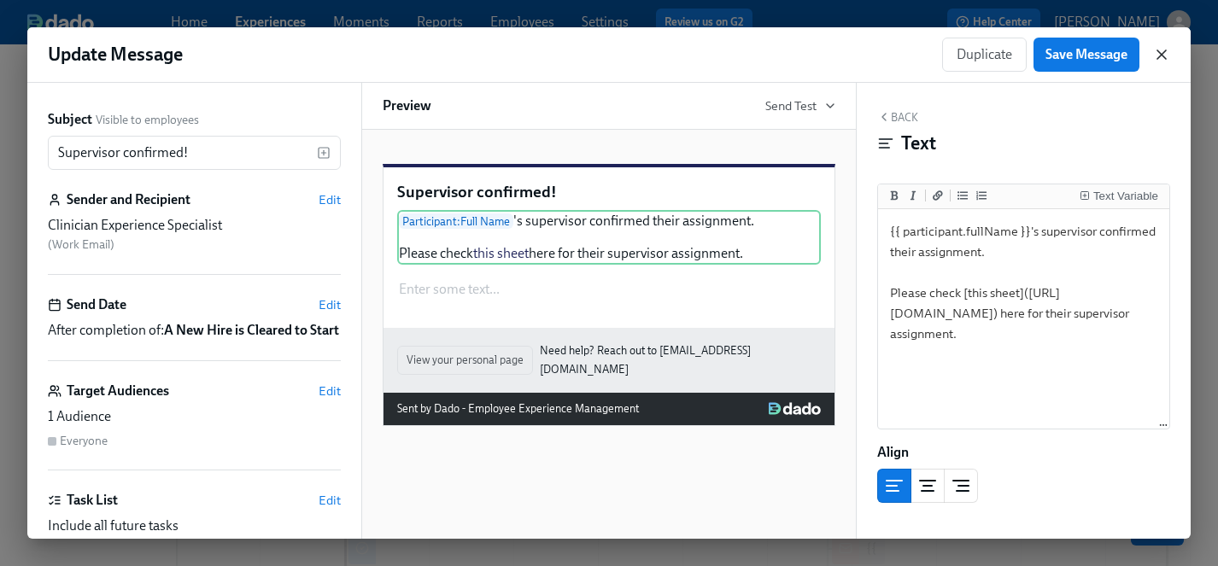
click at [1163, 50] on icon "button" at bounding box center [1161, 54] width 17 height 17
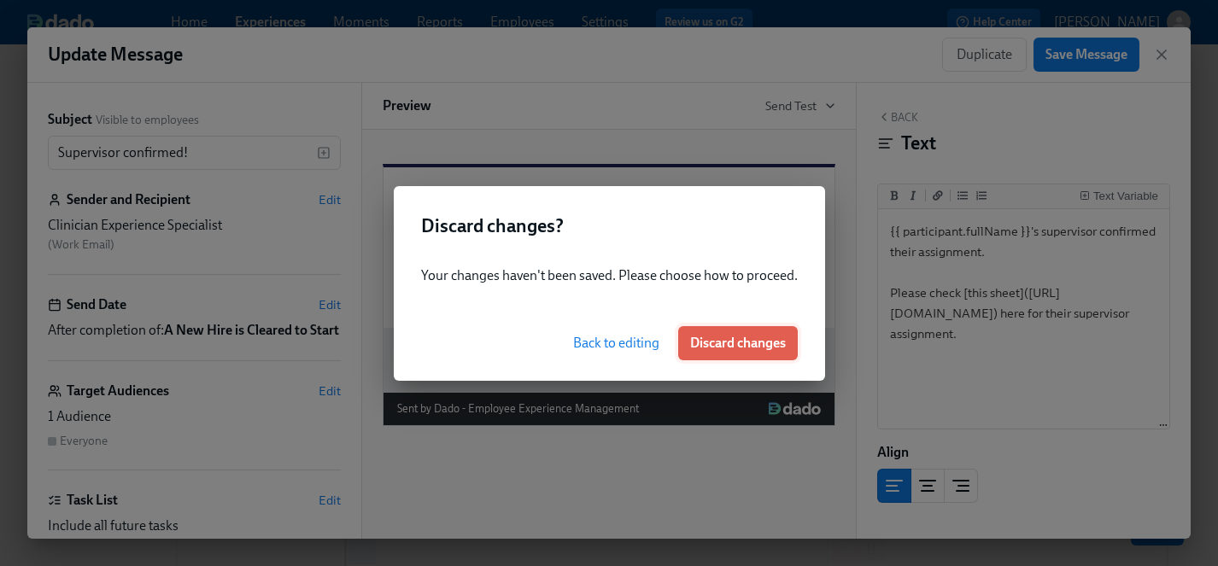
click at [718, 340] on span "Discard changes" at bounding box center [738, 343] width 96 height 17
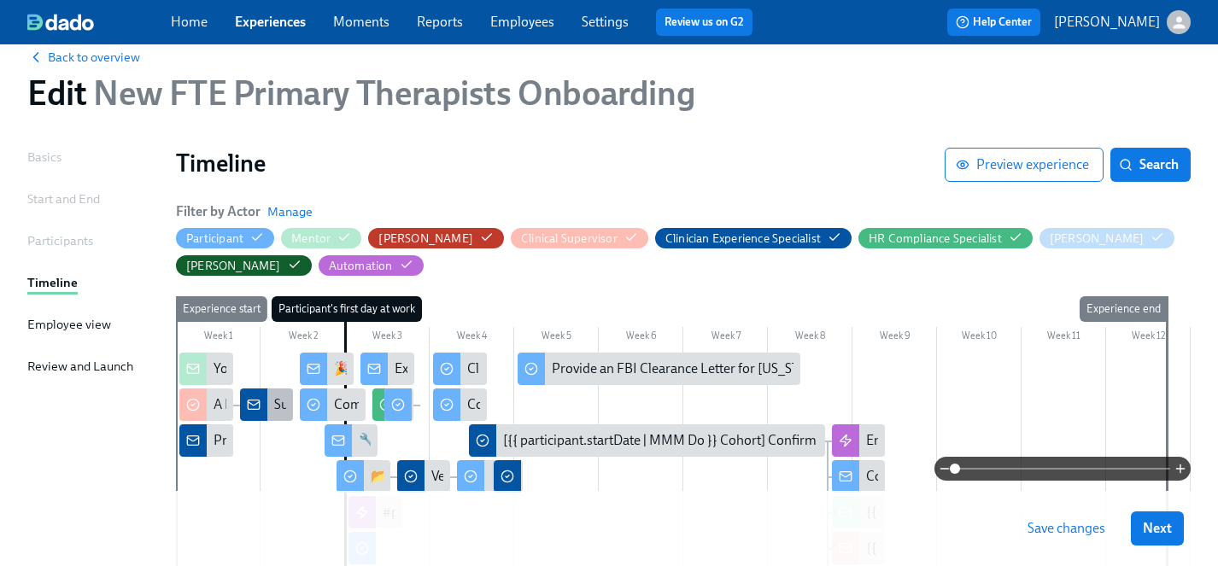
click at [266, 406] on div "Supervisor confirmed!" at bounding box center [267, 405] width 54 height 32
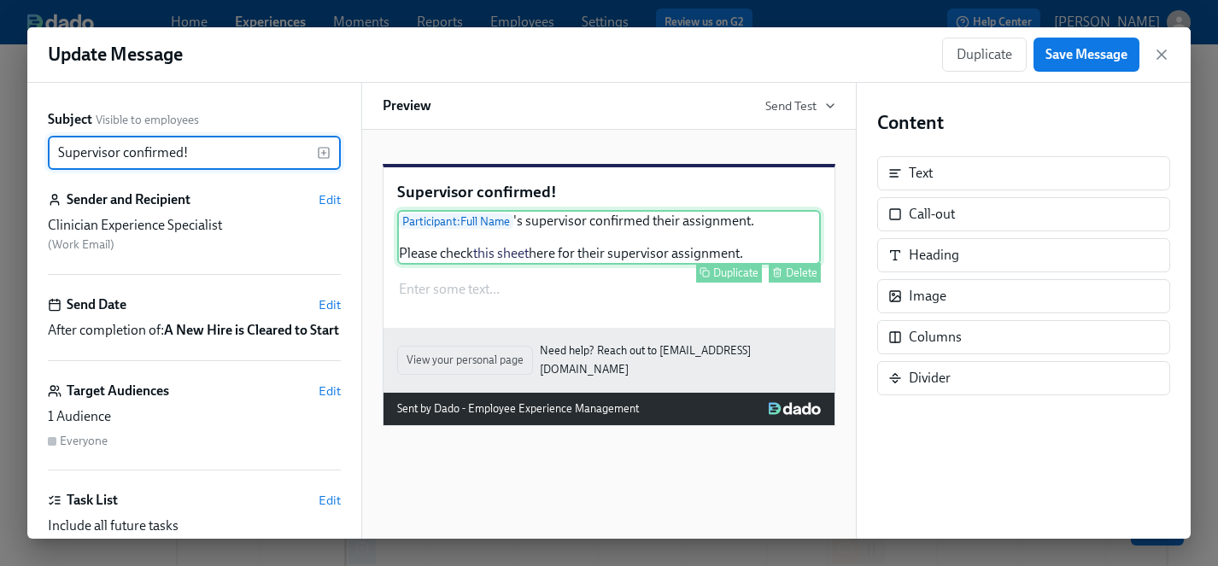
click at [590, 265] on div "Participant : Full Name 's supervisor confirmed their assignment. Please check …" at bounding box center [609, 237] width 424 height 55
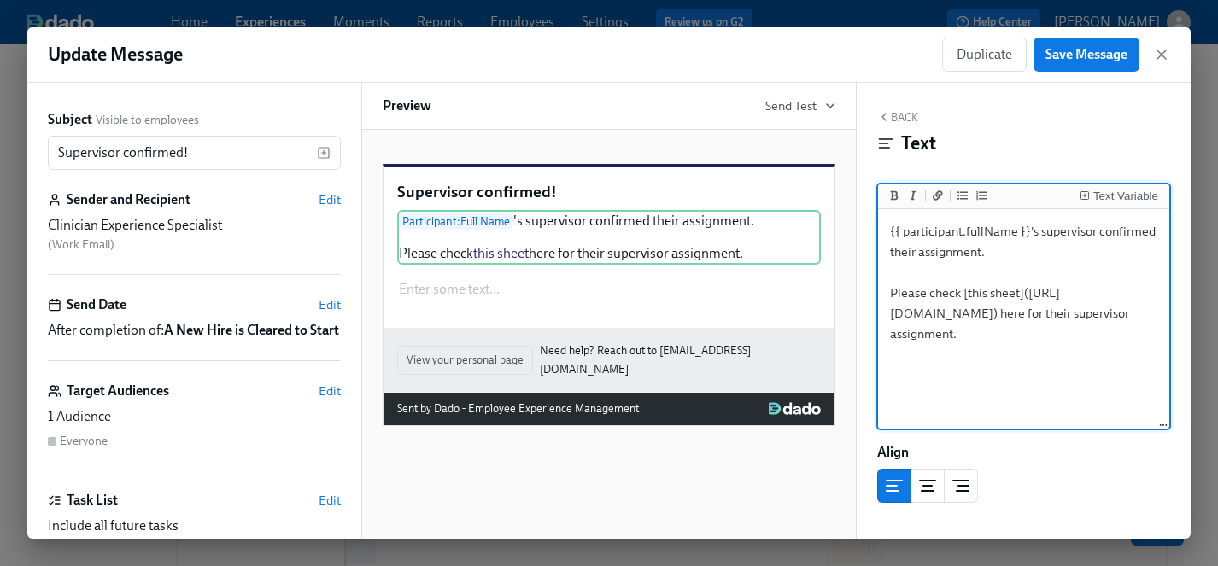
drag, startPoint x: 1090, startPoint y: 377, endPoint x: 896, endPoint y: 320, distance: 201.9
click at [896, 320] on textarea "{{ participant.fullName }}'s supervisor confirmed their assignment. Please chec…" at bounding box center [1023, 320] width 284 height 214
click at [1161, 49] on icon "button" at bounding box center [1161, 54] width 17 height 17
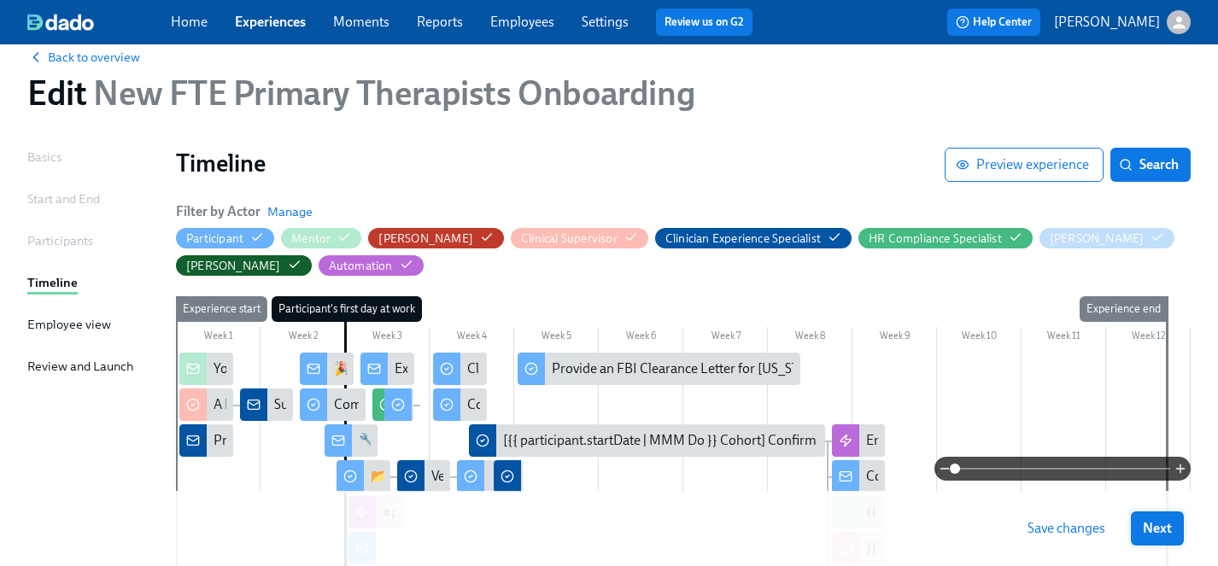
click at [1156, 528] on span "Next" at bounding box center [1157, 528] width 29 height 17
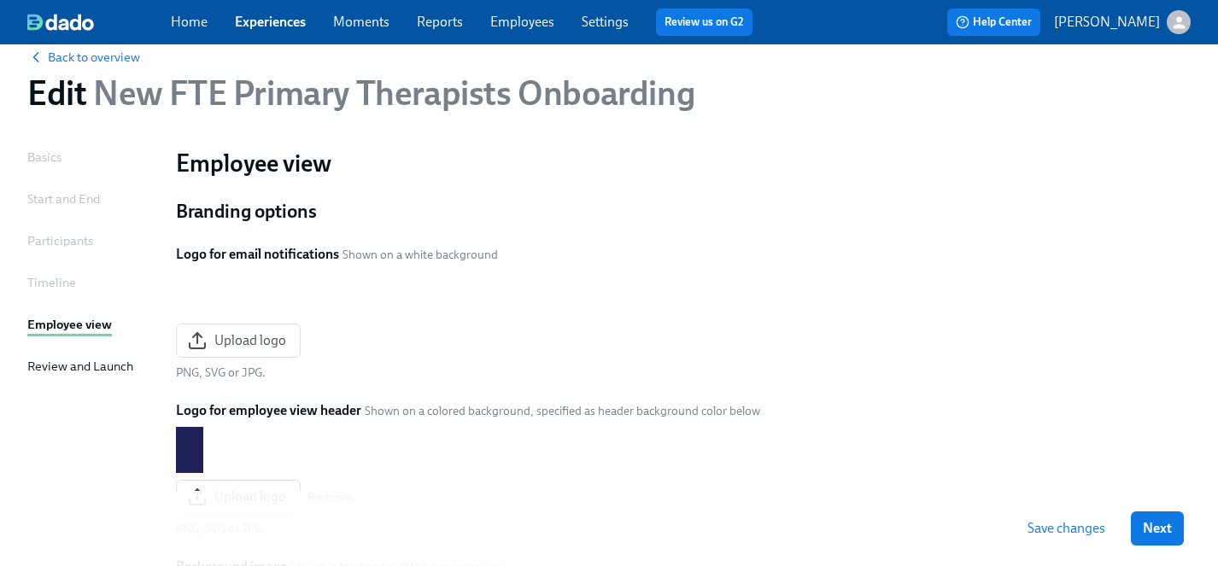
click at [1156, 528] on span "Next" at bounding box center [1157, 528] width 29 height 17
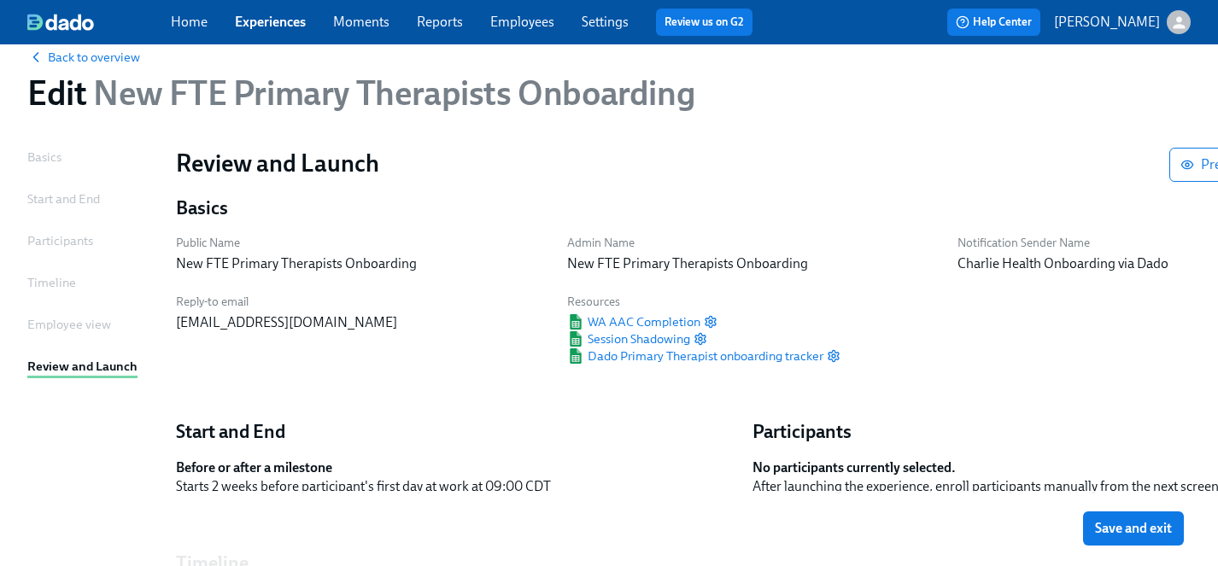
click at [1156, 528] on span "Save and exit" at bounding box center [1133, 528] width 77 height 17
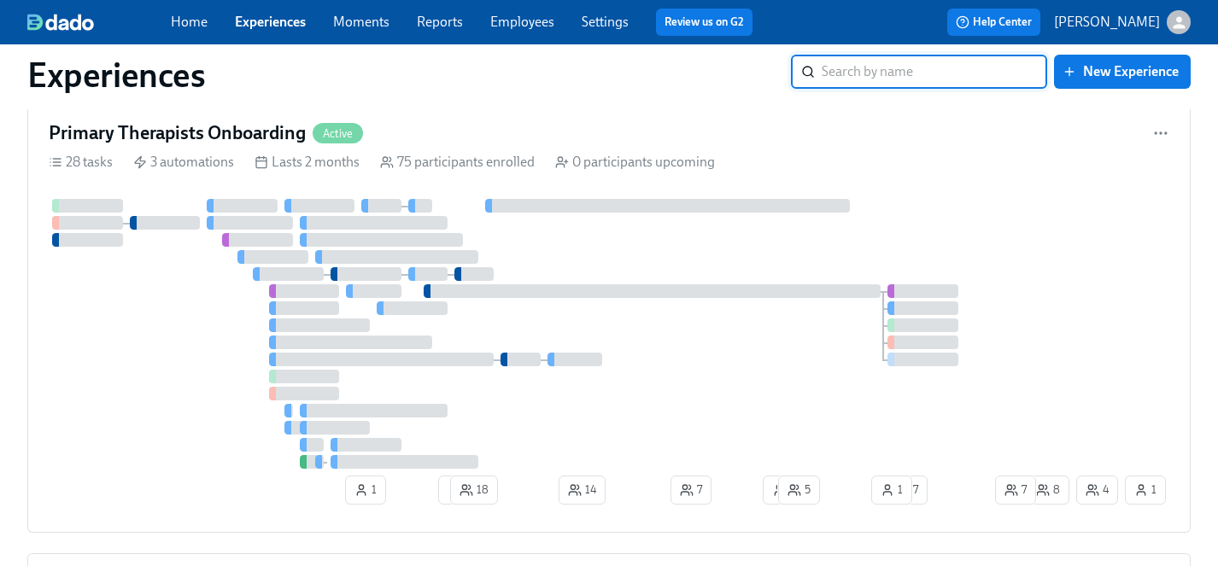
scroll to position [786, 0]
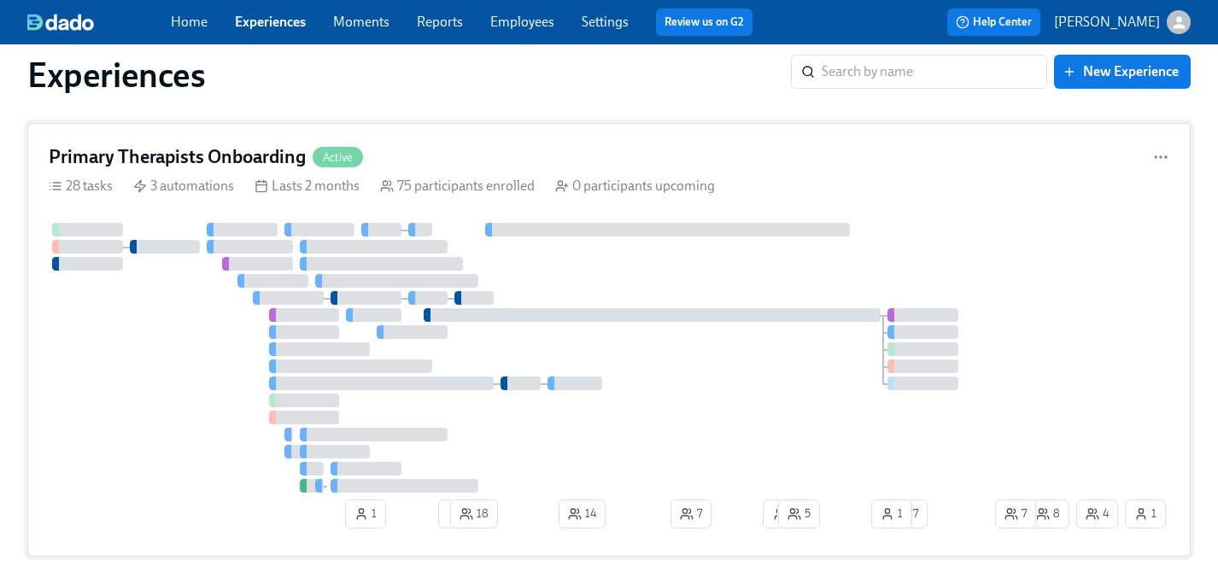
click at [190, 406] on div at bounding box center [536, 358] width 974 height 270
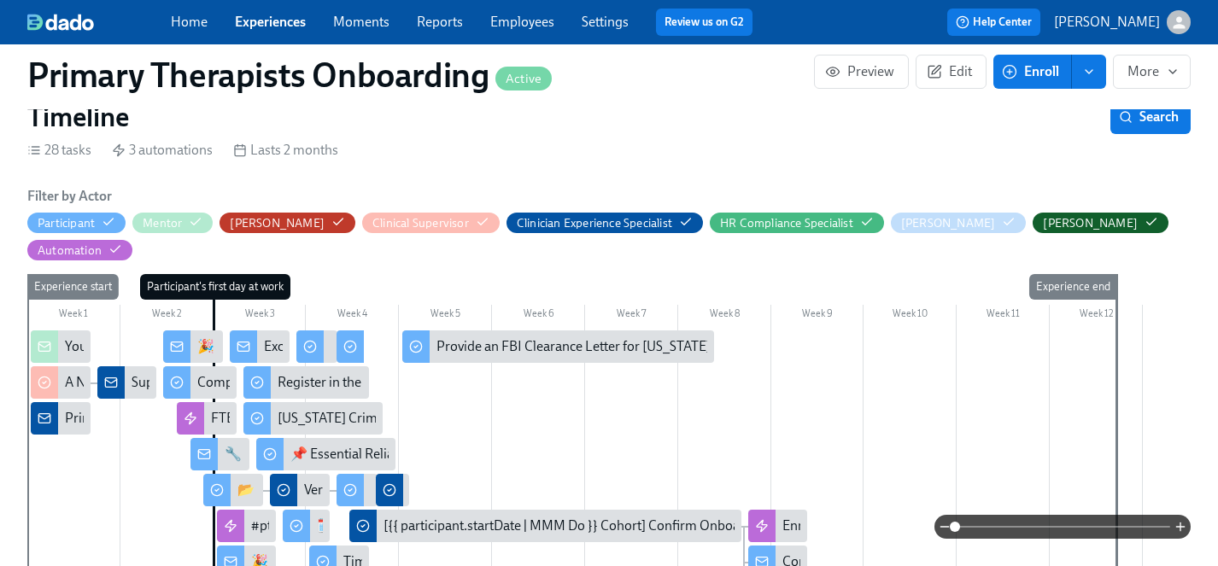
scroll to position [0, 21583]
click at [136, 373] on div "Supervisor confirmed!" at bounding box center [197, 382] width 130 height 19
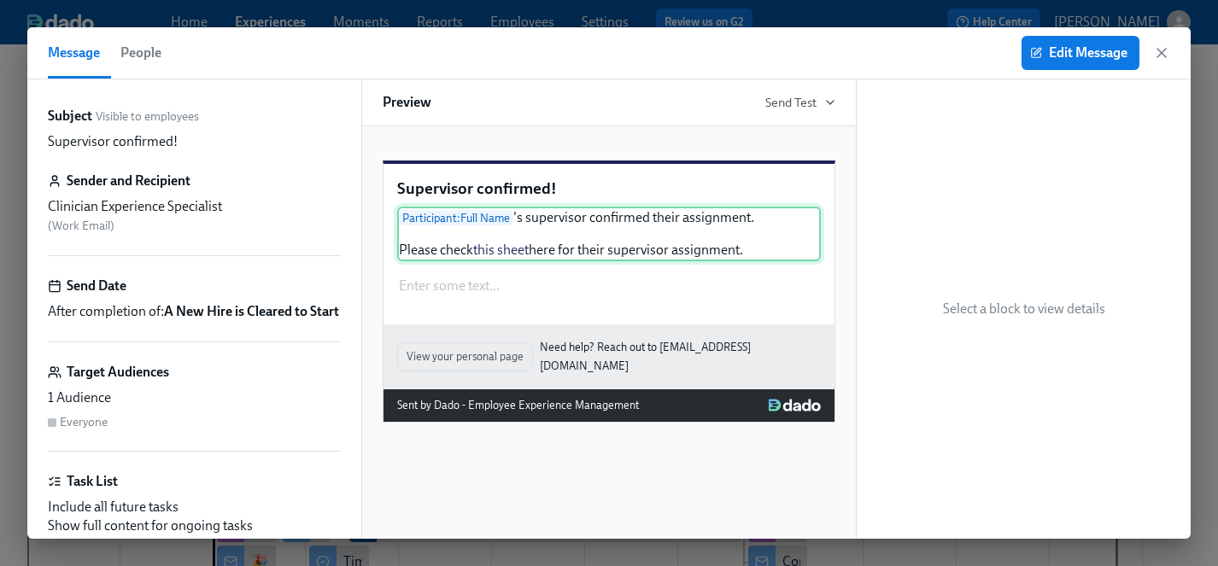
click at [482, 256] on div "Participant : Full Name 's supervisor confirmed their assignment. Please check …" at bounding box center [609, 234] width 424 height 55
click at [1052, 48] on span "Edit Message" at bounding box center [1080, 52] width 94 height 17
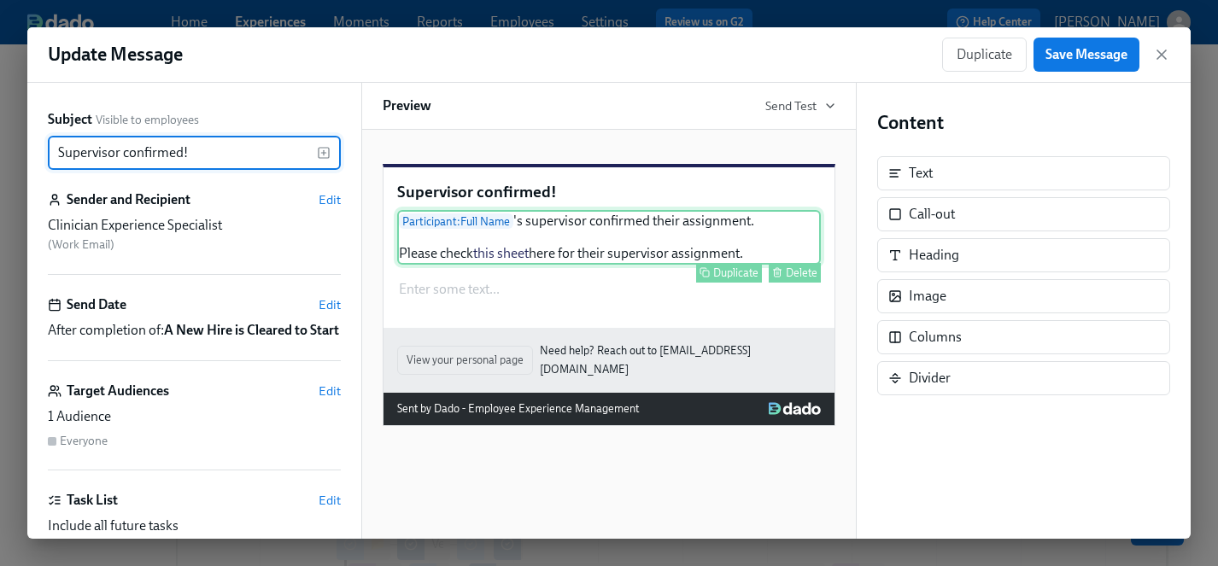
click at [618, 265] on div "Participant : Full Name 's supervisor confirmed their assignment. Please check …" at bounding box center [609, 237] width 424 height 55
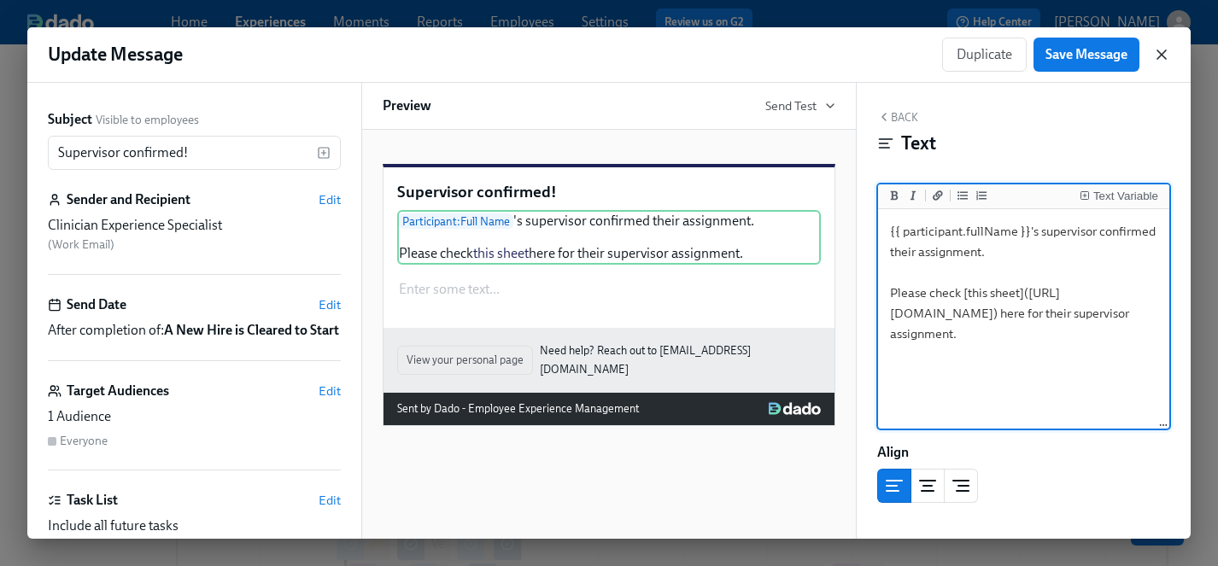
click at [1162, 56] on icon "button" at bounding box center [1161, 54] width 9 height 9
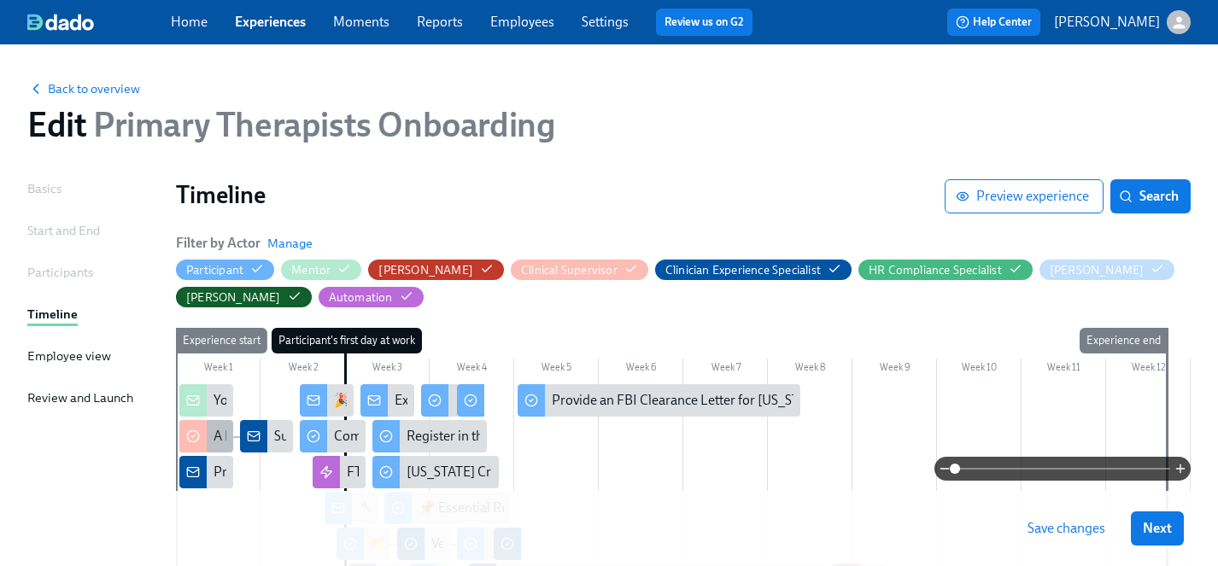
click at [214, 436] on div "A New Hire is Cleared to Start" at bounding box center [299, 436] width 171 height 19
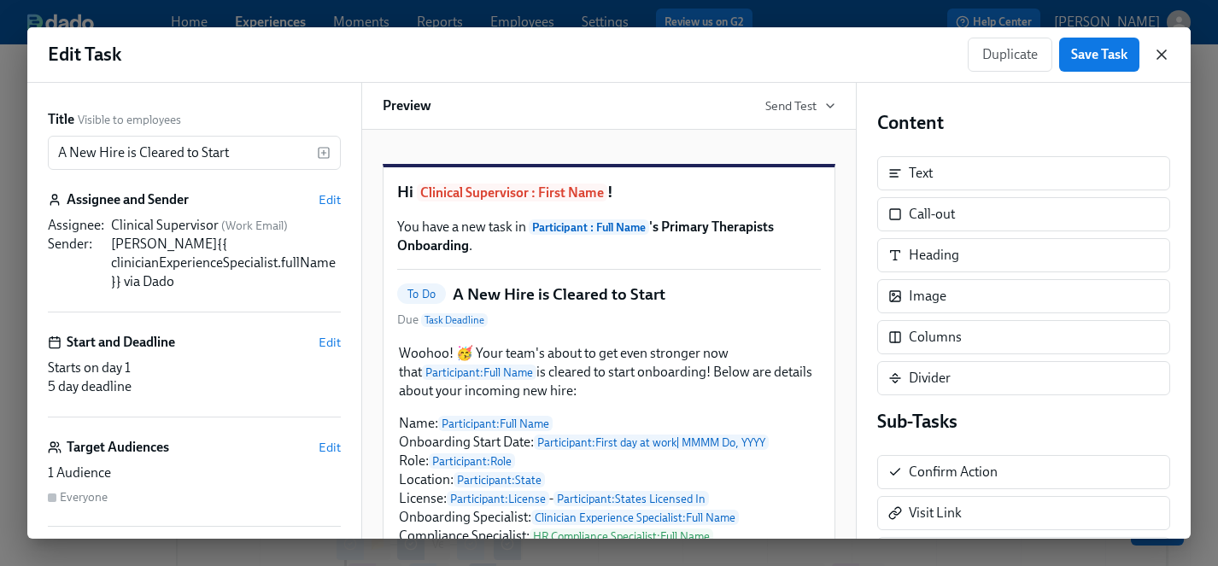
click at [1161, 57] on icon "button" at bounding box center [1161, 54] width 17 height 17
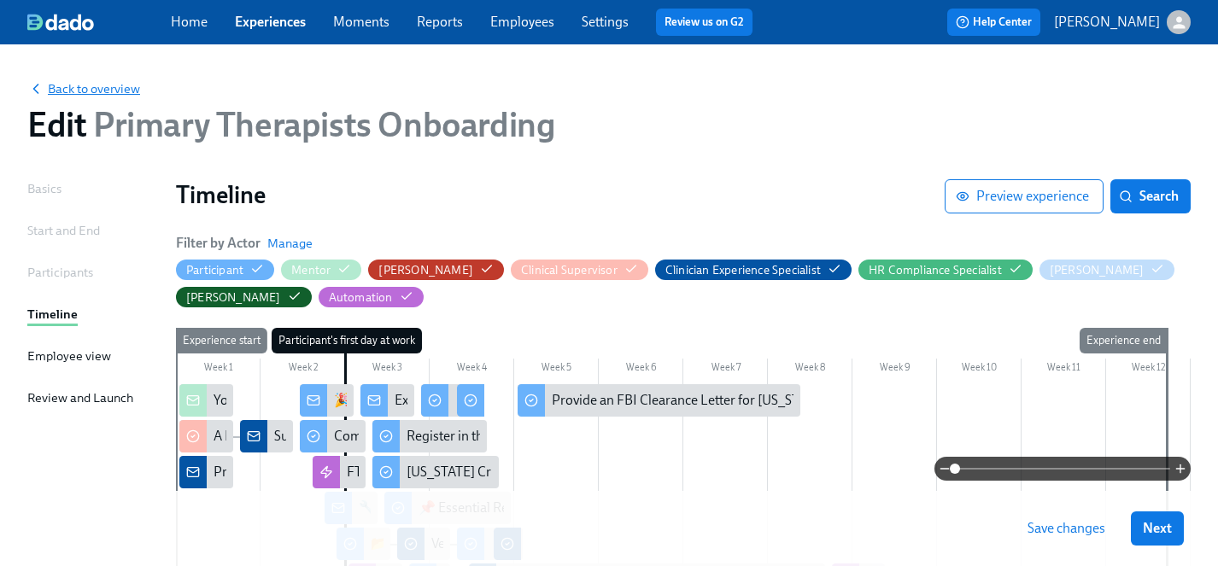
click at [79, 80] on span "Back to overview" at bounding box center [83, 88] width 113 height 17
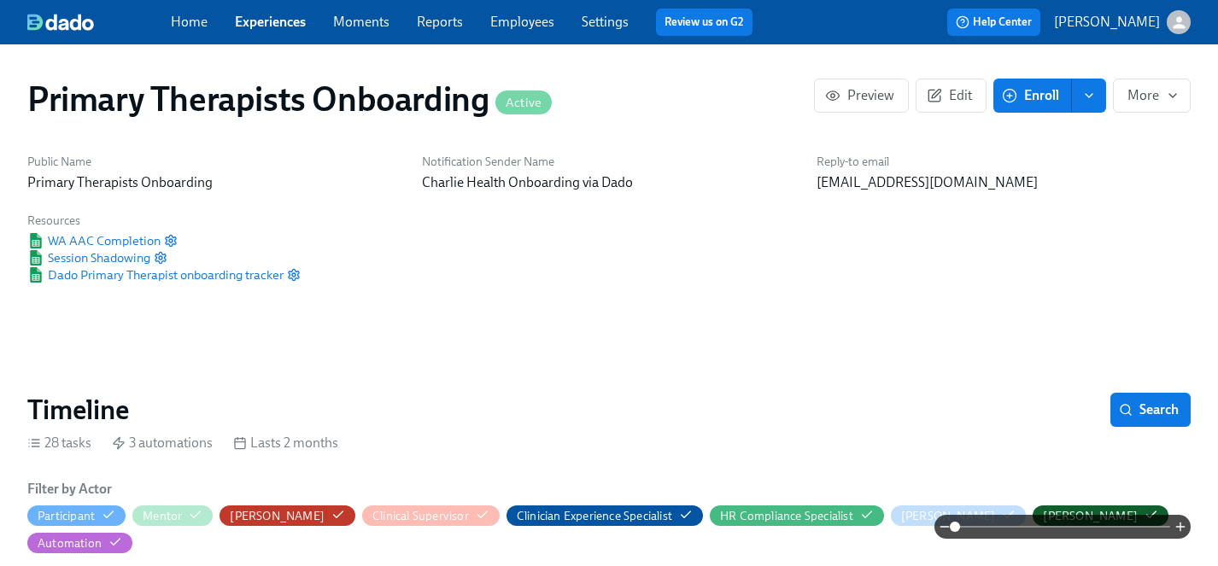
scroll to position [0, 11986]
click at [278, 16] on link "Experiences" at bounding box center [270, 22] width 71 height 16
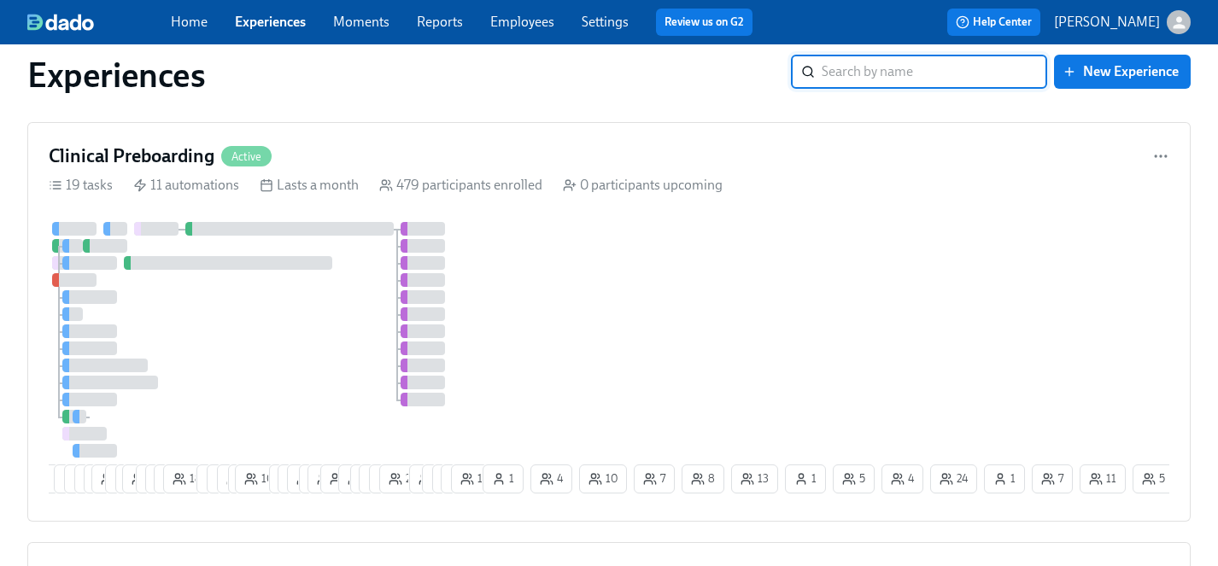
scroll to position [2019, 0]
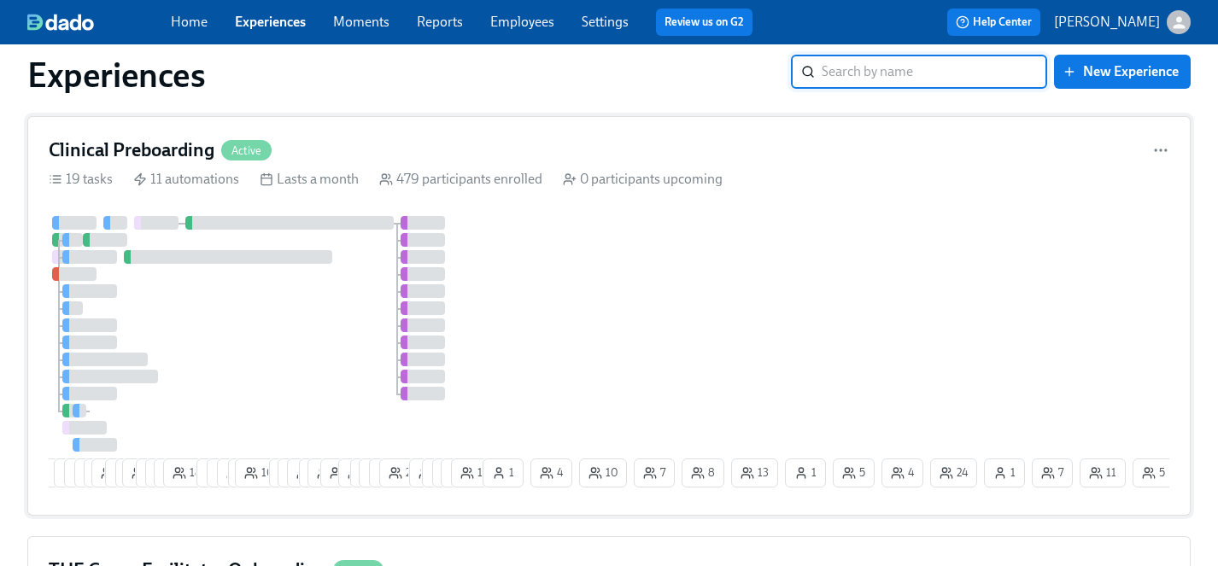
click at [300, 295] on div at bounding box center [264, 334] width 430 height 236
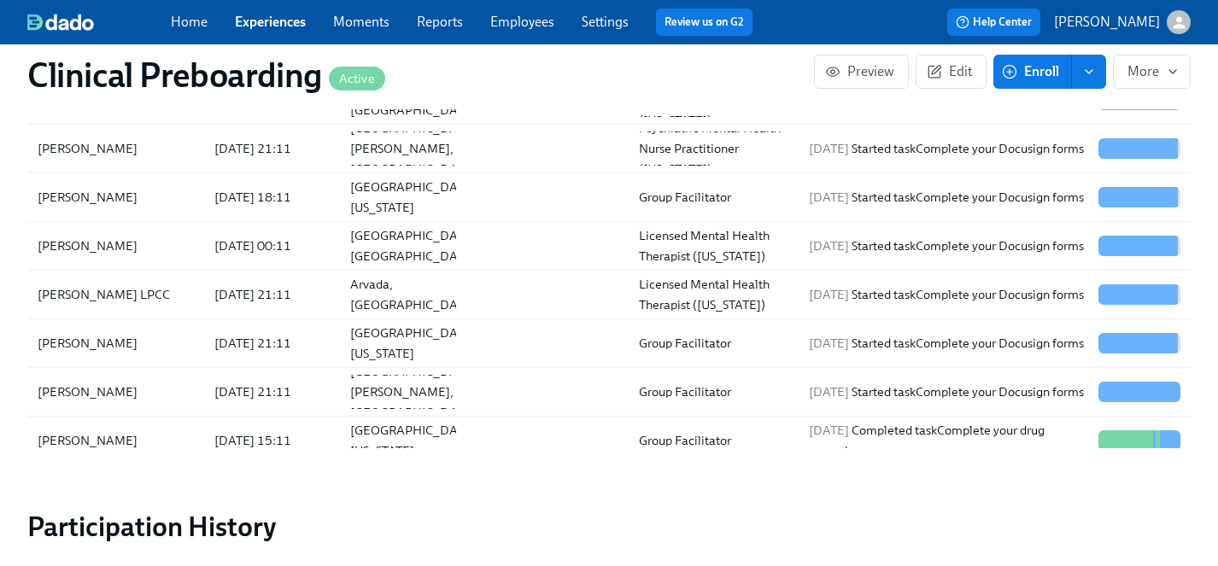
scroll to position [2011, 0]
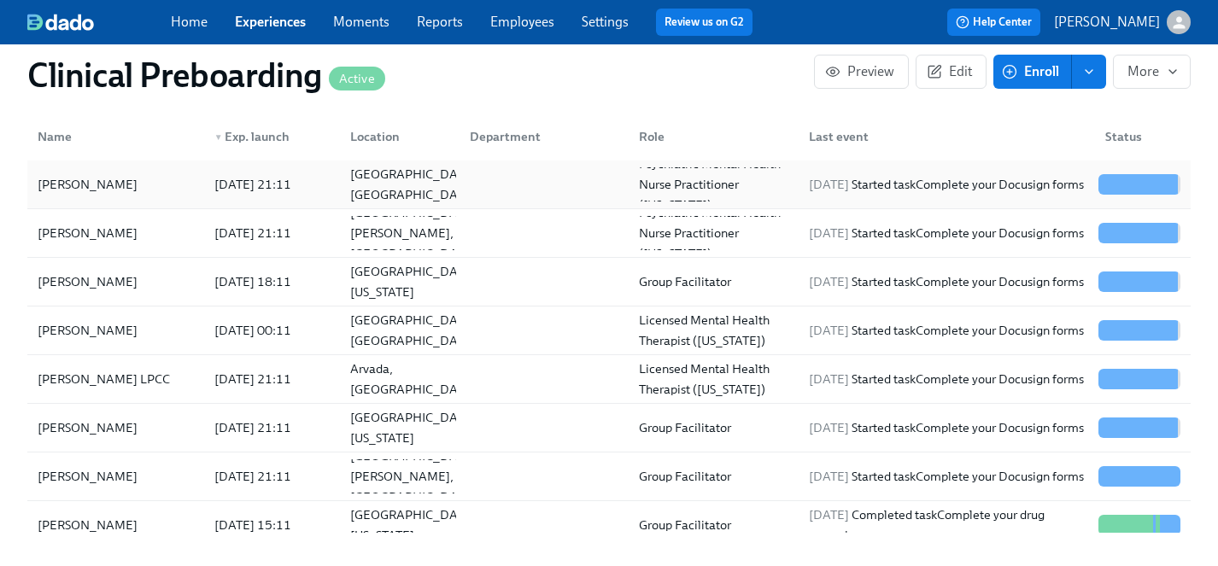
click at [84, 179] on div "[PERSON_NAME]" at bounding box center [88, 184] width 114 height 20
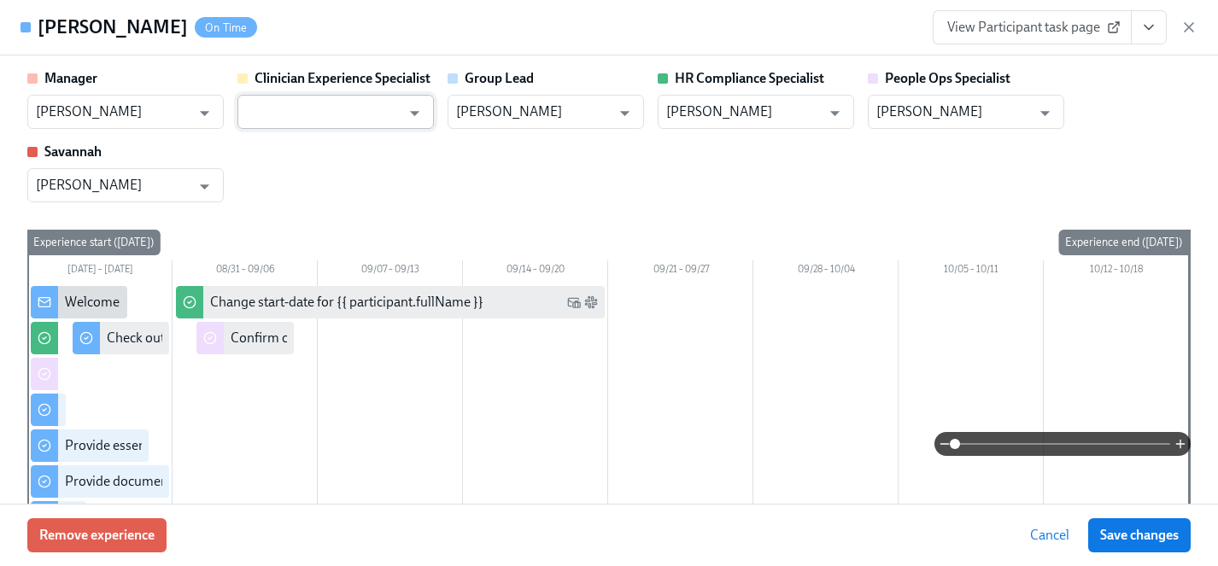
click at [385, 121] on input "text" at bounding box center [323, 112] width 155 height 34
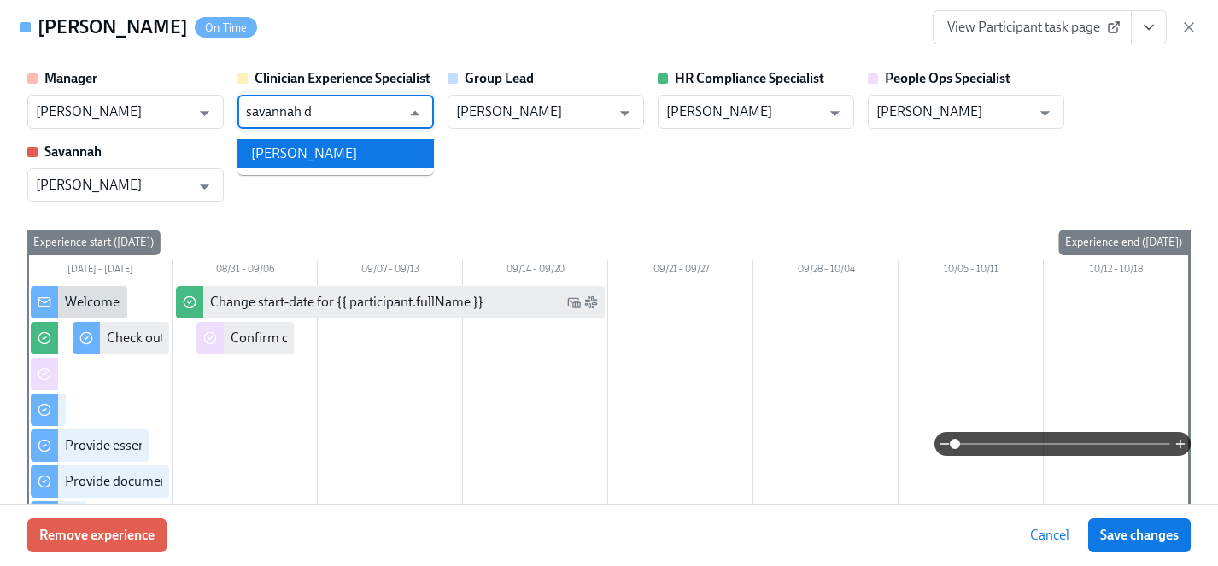
click at [353, 151] on li "[PERSON_NAME]" at bounding box center [335, 153] width 196 height 29
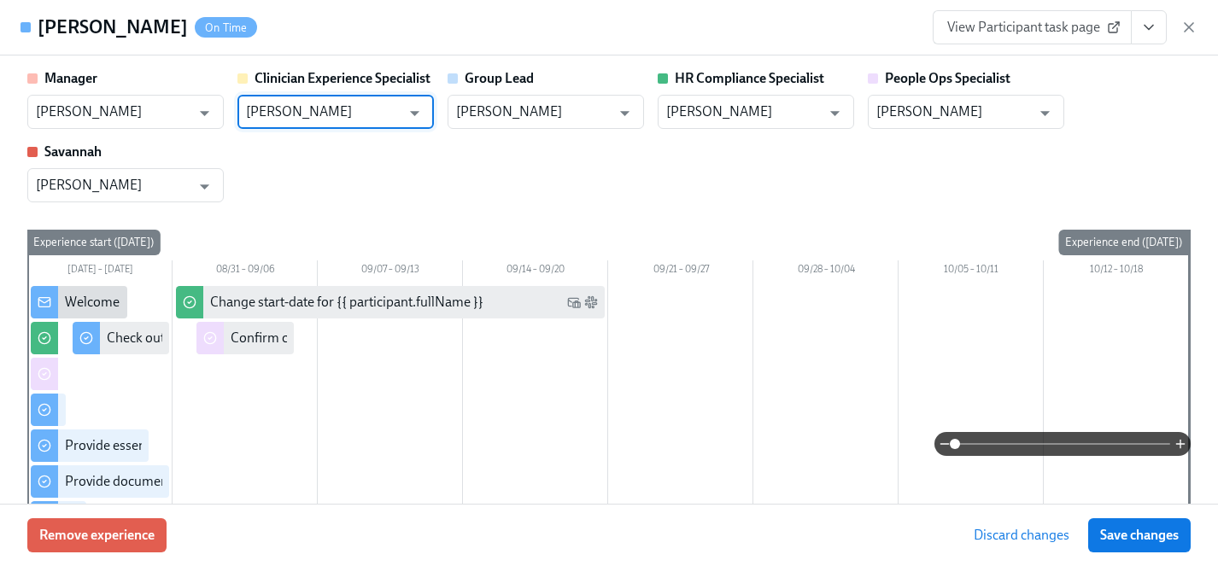
type input "[PERSON_NAME]"
click at [1130, 543] on span "Save changes" at bounding box center [1139, 535] width 79 height 17
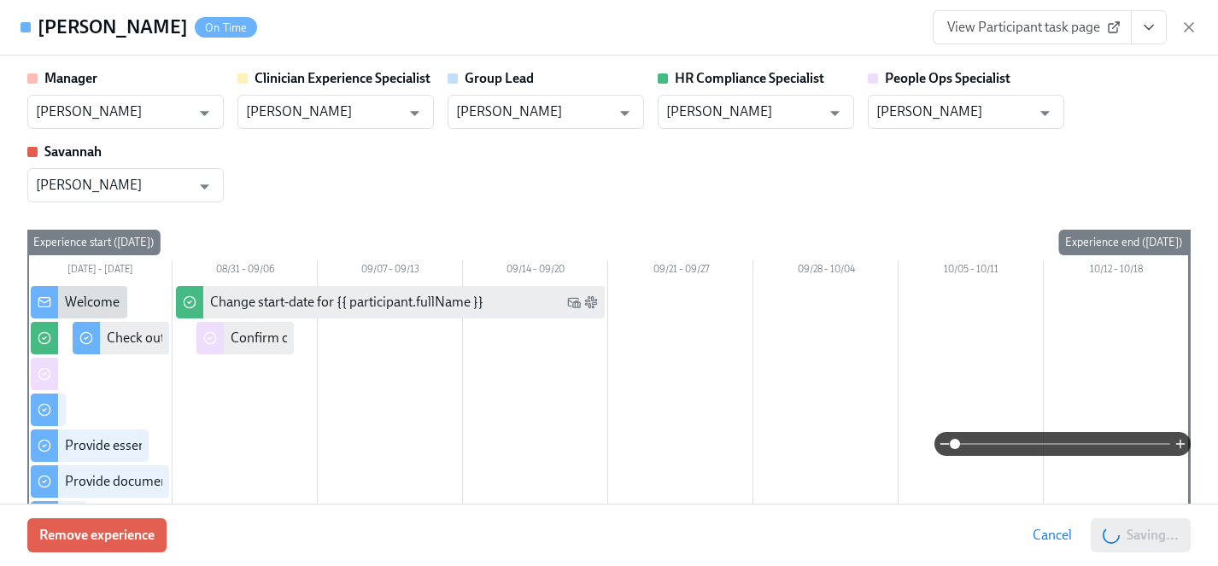
type input "[PERSON_NAME]"
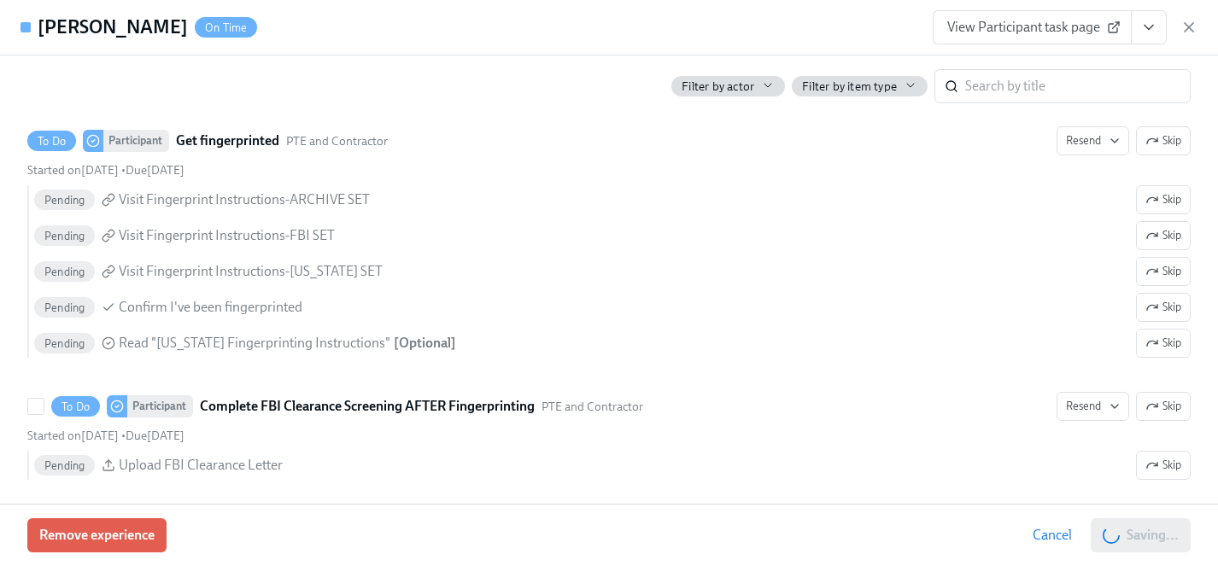
scroll to position [2623, 0]
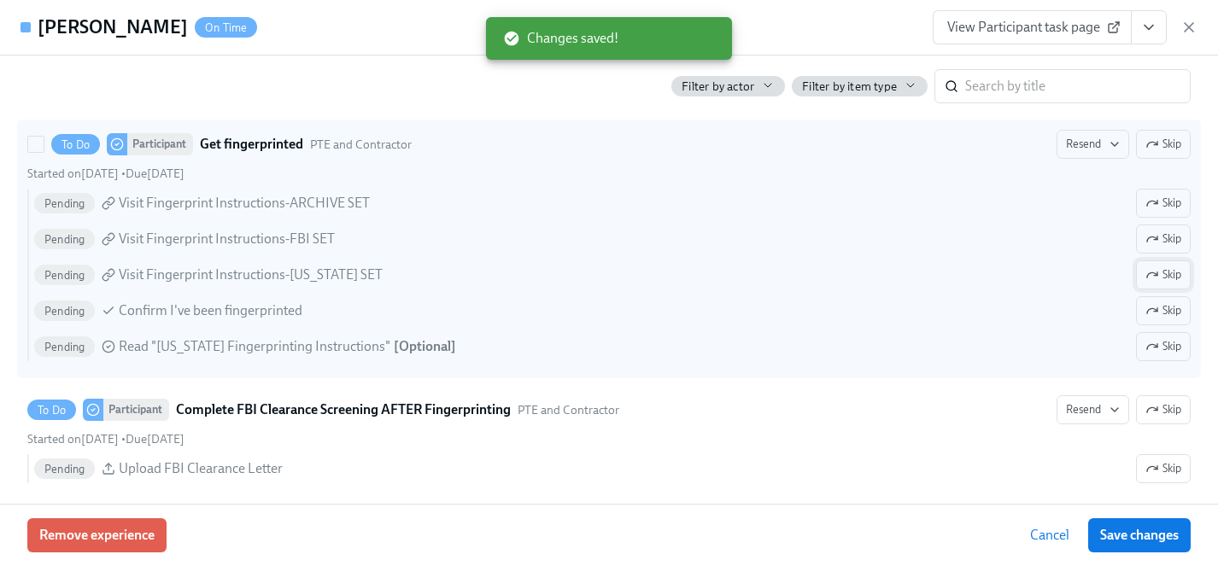
click at [1166, 275] on span "Skip" at bounding box center [1163, 274] width 36 height 17
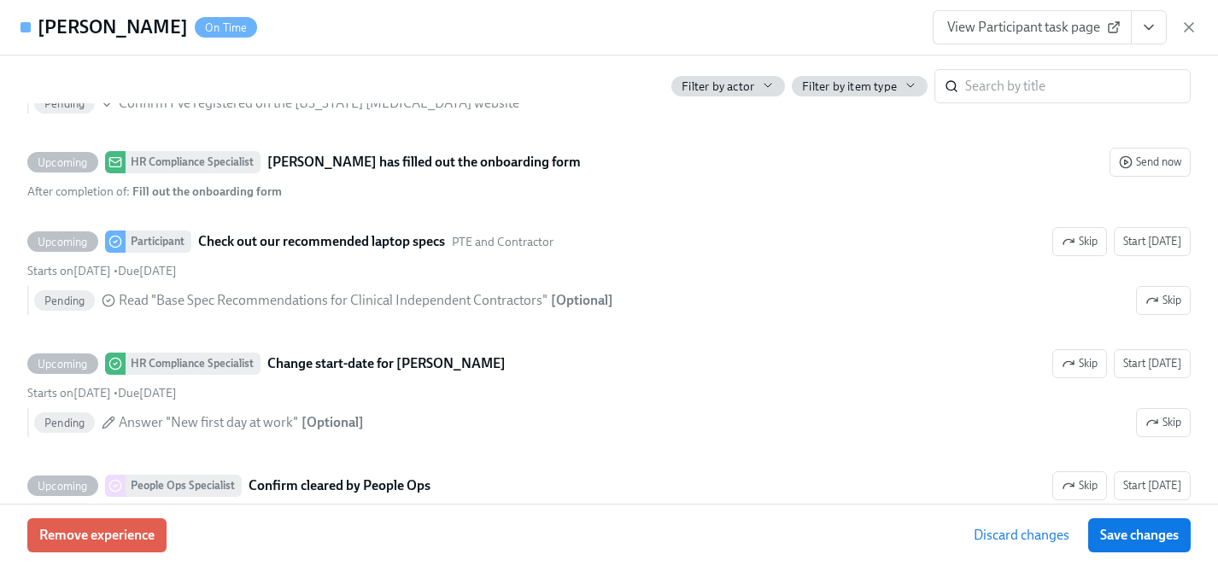
scroll to position [3503, 0]
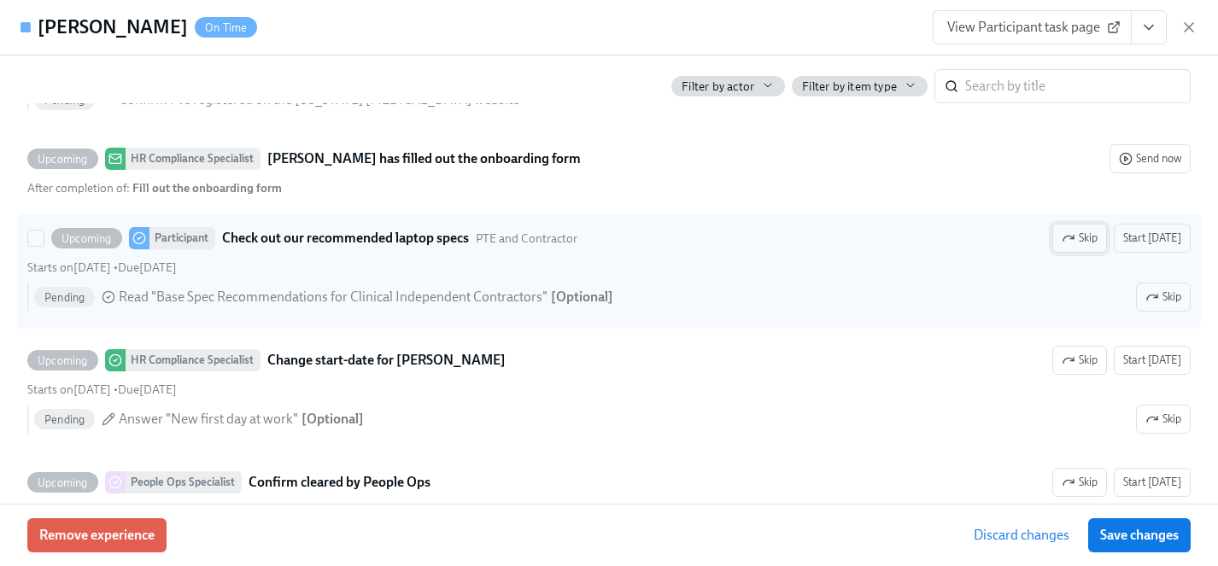
click at [1091, 235] on span "Skip" at bounding box center [1080, 238] width 36 height 17
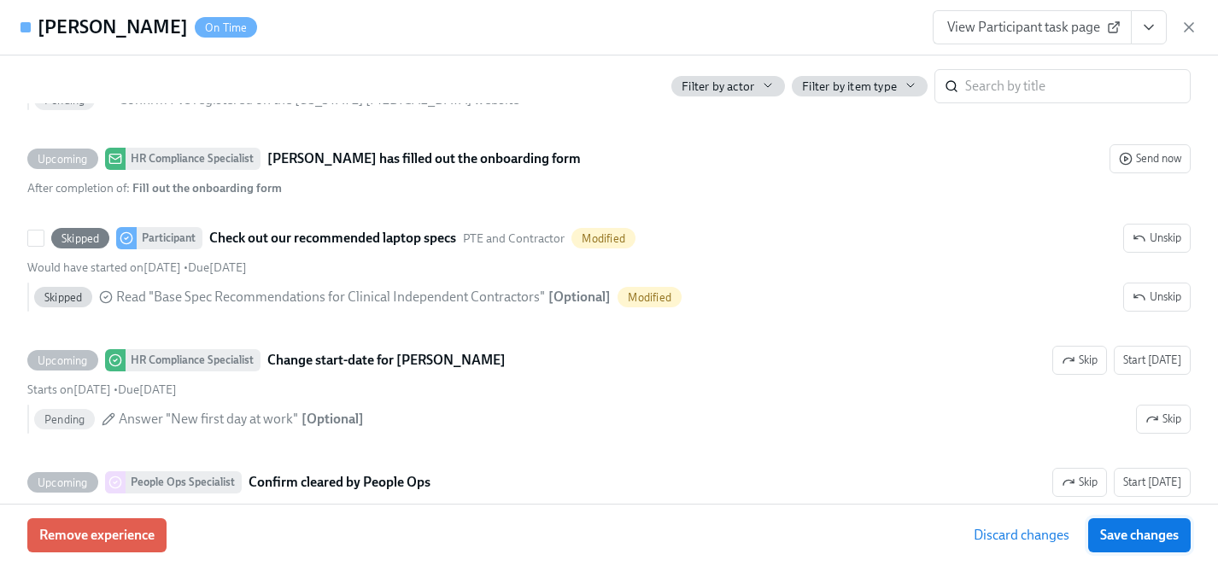
click at [1149, 538] on span "Save changes" at bounding box center [1139, 535] width 79 height 17
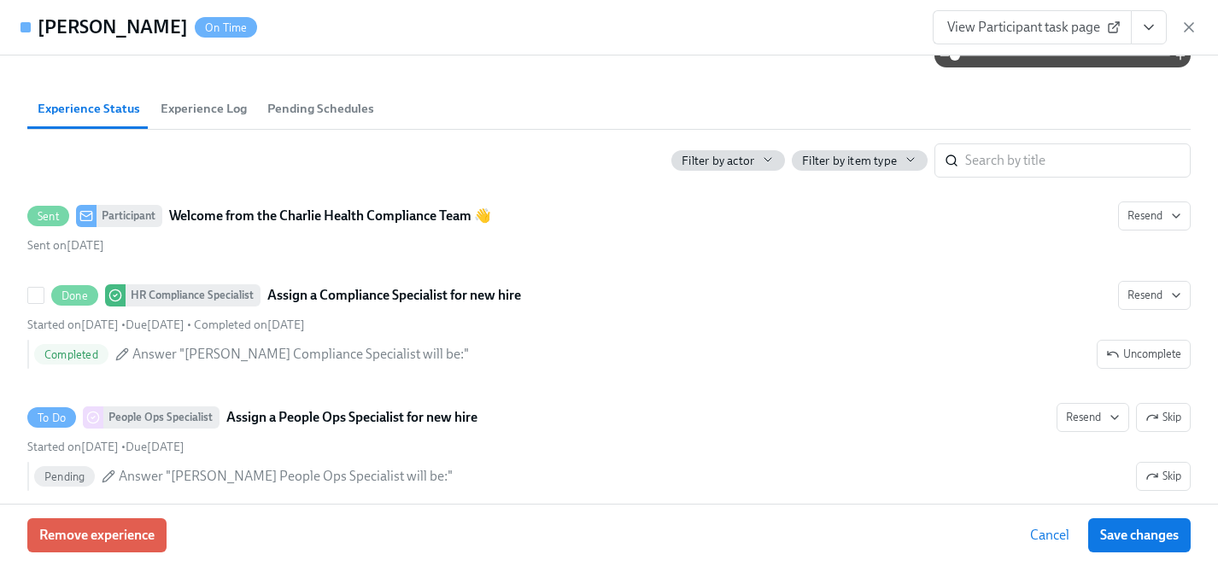
scroll to position [350, 0]
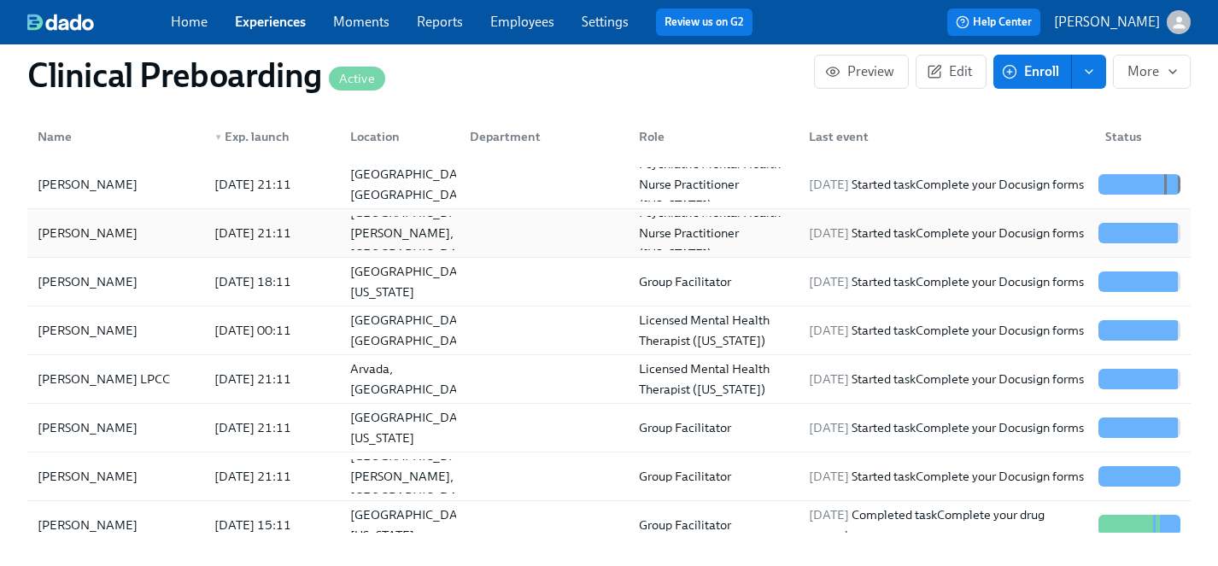
click at [73, 232] on div "[PERSON_NAME]" at bounding box center [88, 233] width 114 height 20
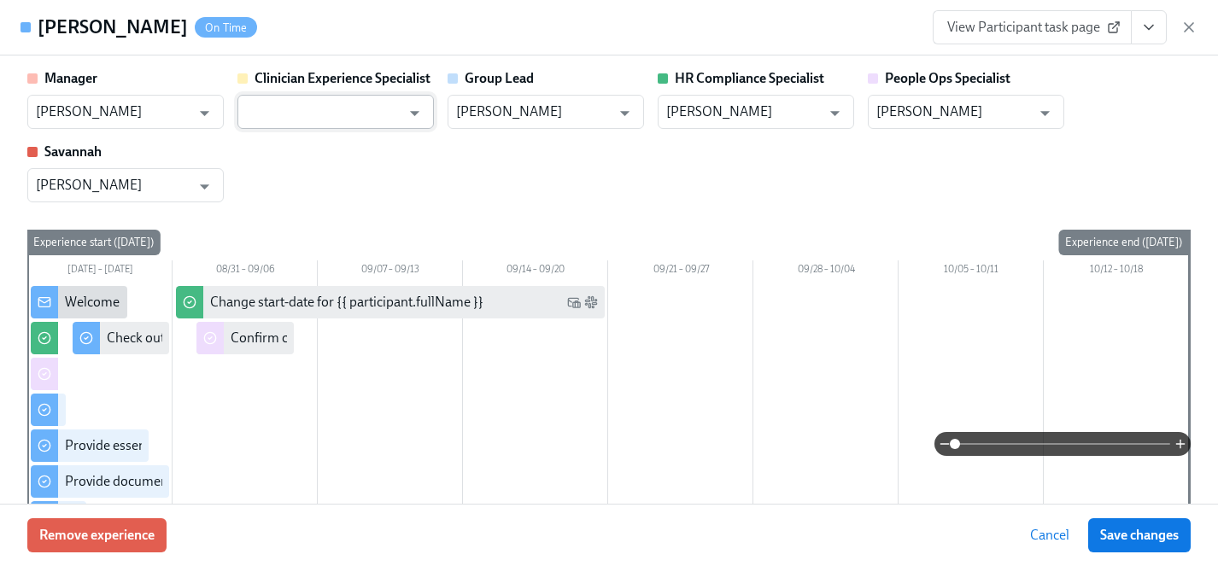
click at [326, 102] on input "text" at bounding box center [323, 112] width 155 height 34
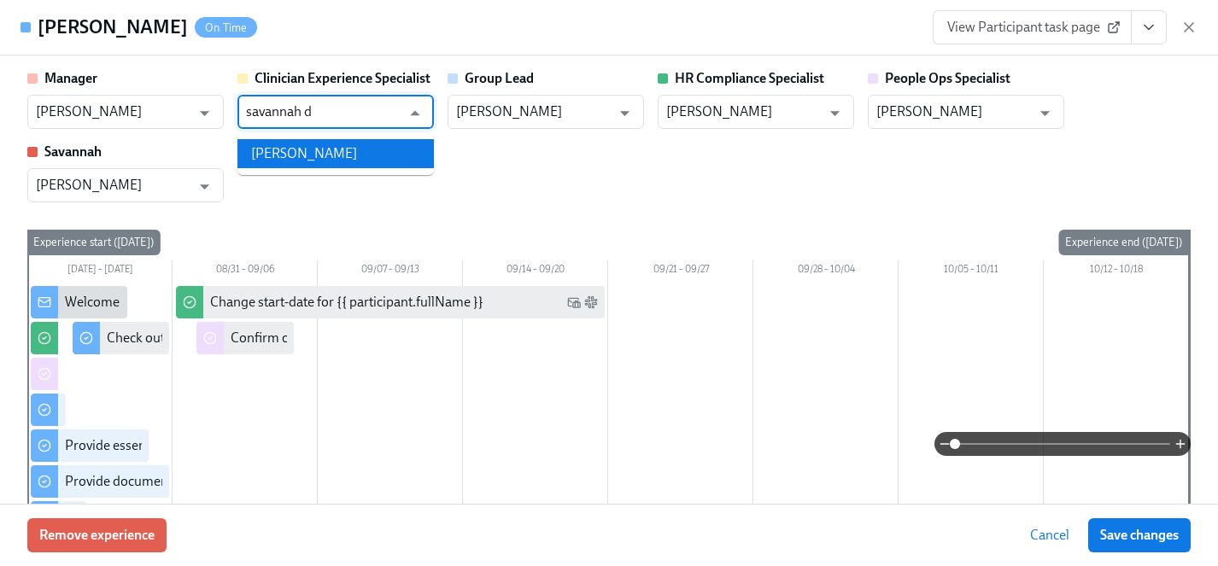
click at [317, 162] on li "[PERSON_NAME]" at bounding box center [335, 153] width 196 height 29
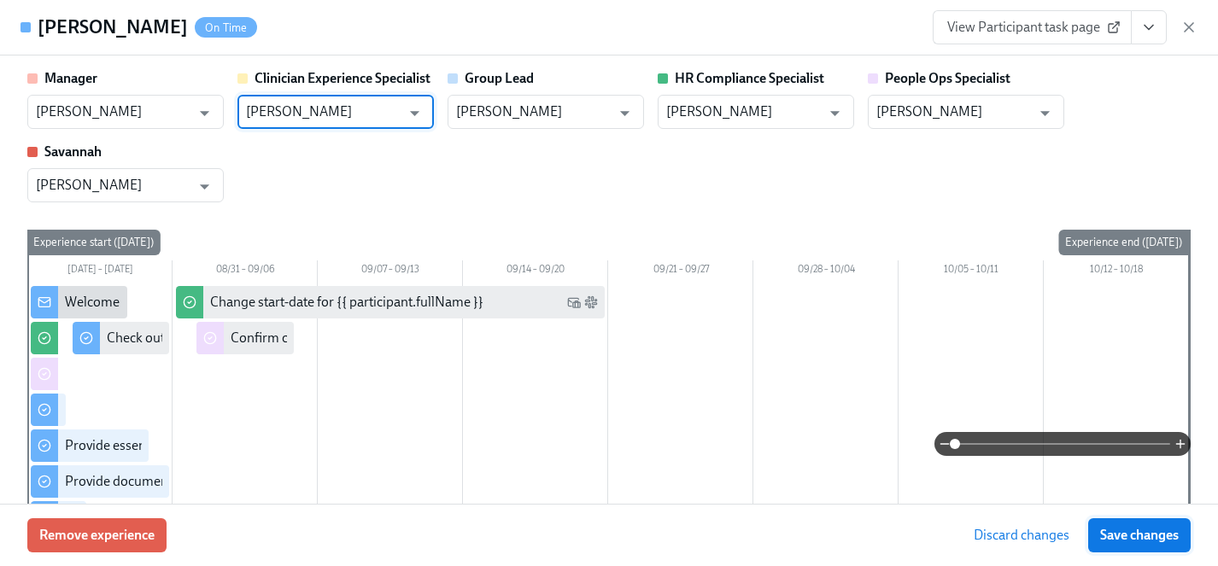
type input "[PERSON_NAME]"
click at [1128, 530] on span "Save changes" at bounding box center [1139, 535] width 79 height 17
type input "[PERSON_NAME]"
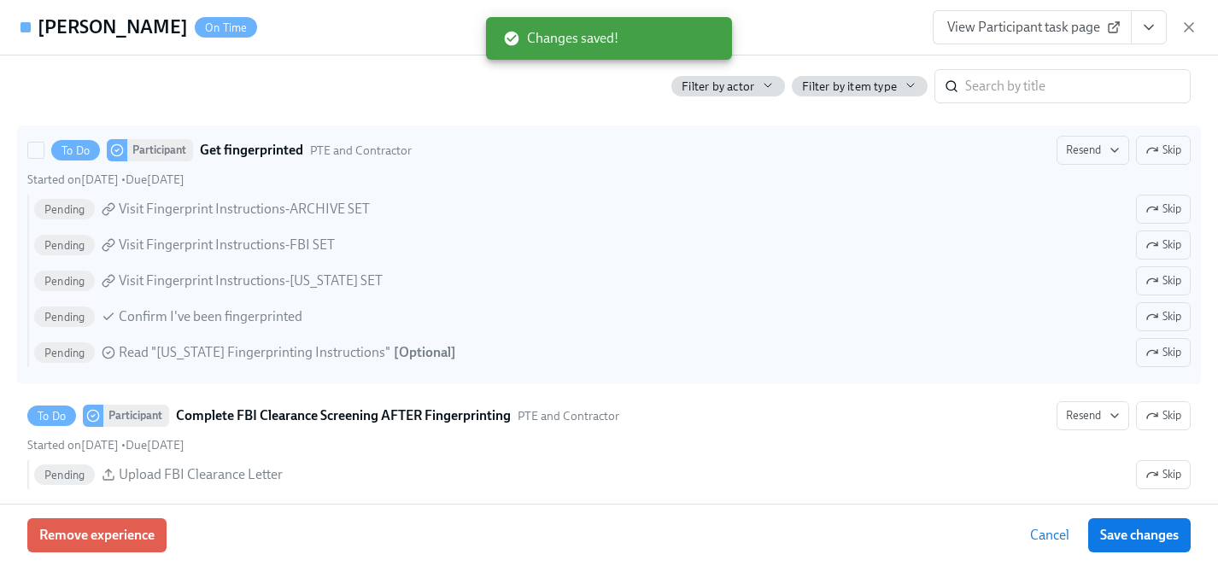
scroll to position [2618, 0]
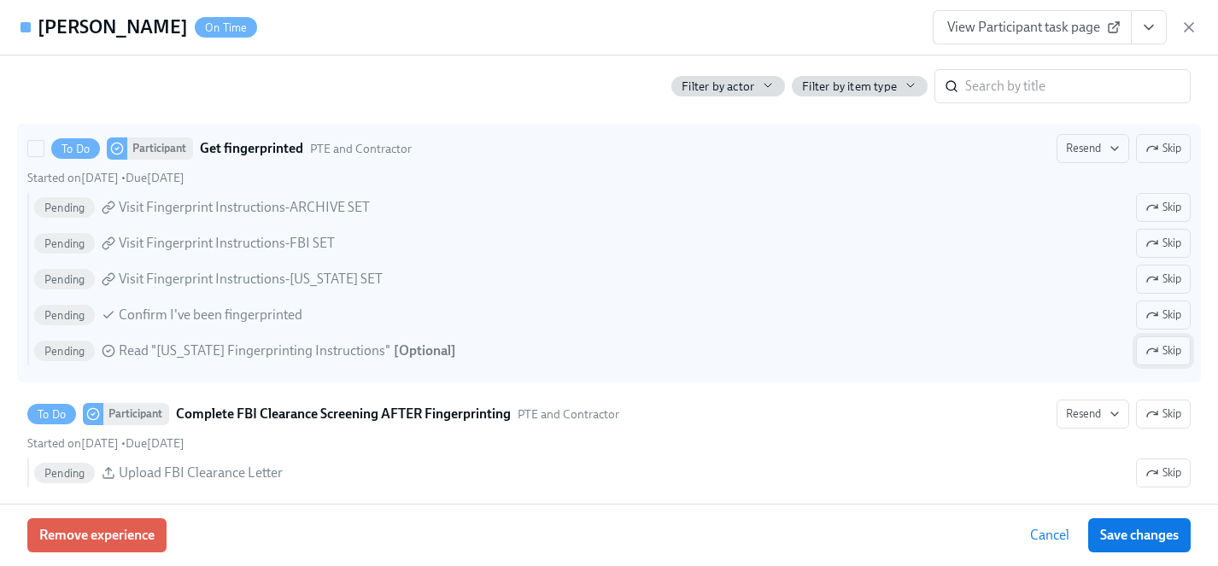
click at [1151, 355] on icon "button" at bounding box center [1152, 351] width 14 height 14
click at [1175, 279] on span "Skip" at bounding box center [1163, 279] width 36 height 17
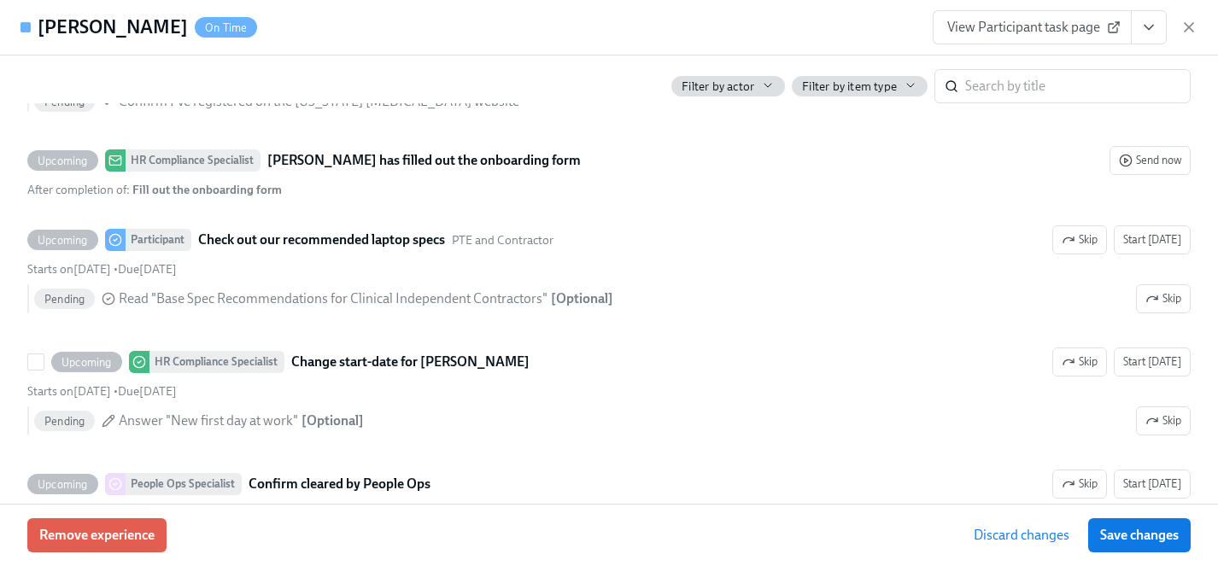
scroll to position [3515, 0]
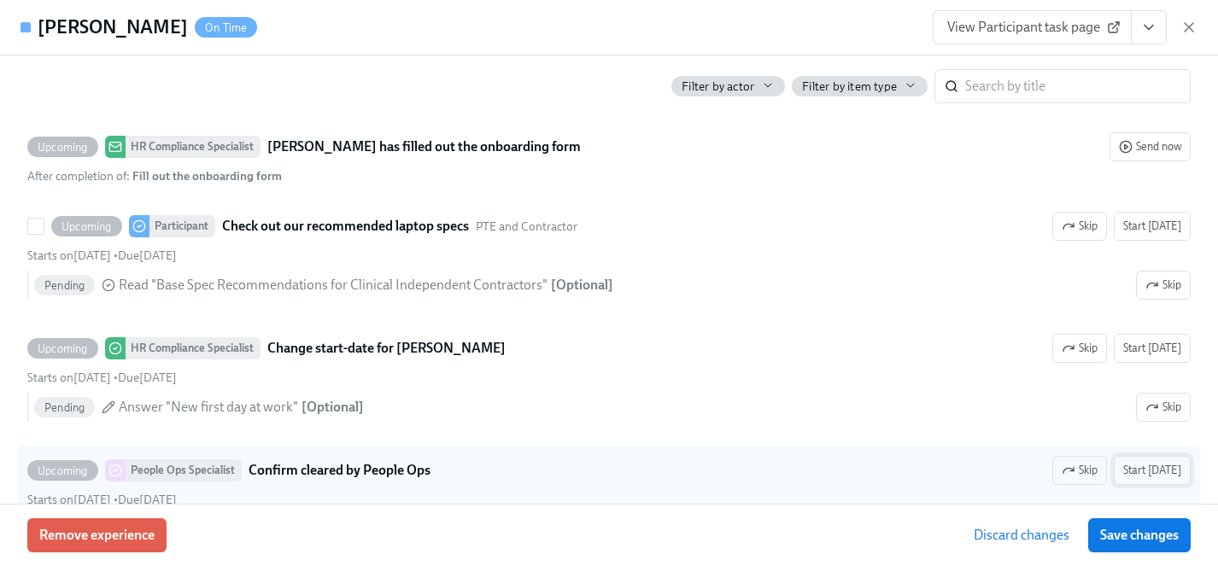
click at [1096, 225] on span "Skip" at bounding box center [1080, 226] width 36 height 17
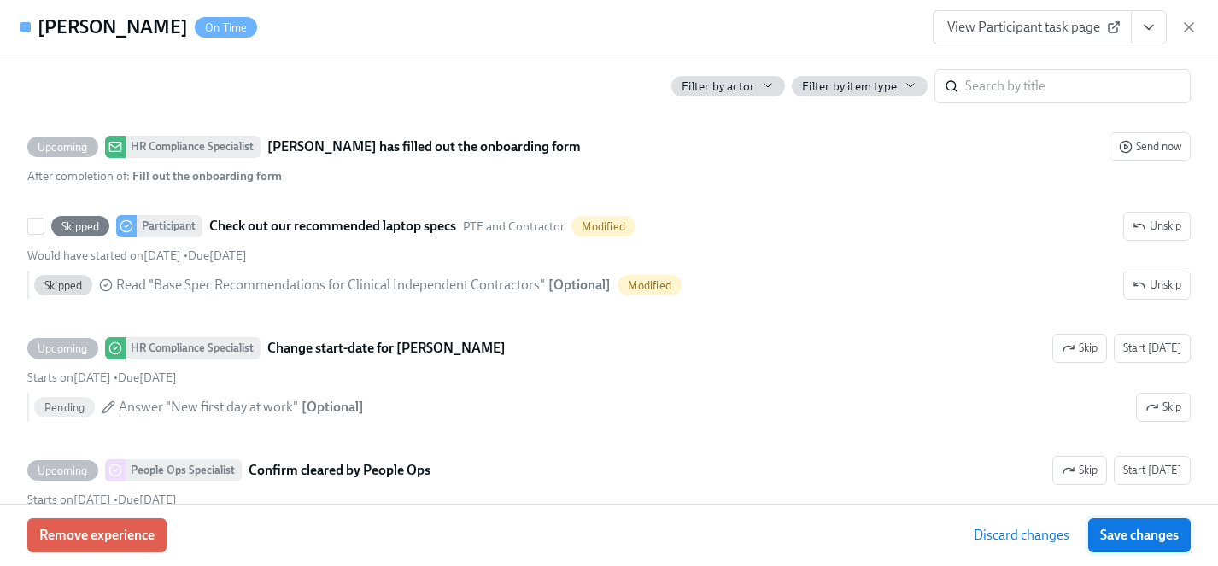
click at [1157, 532] on span "Save changes" at bounding box center [1139, 535] width 79 height 17
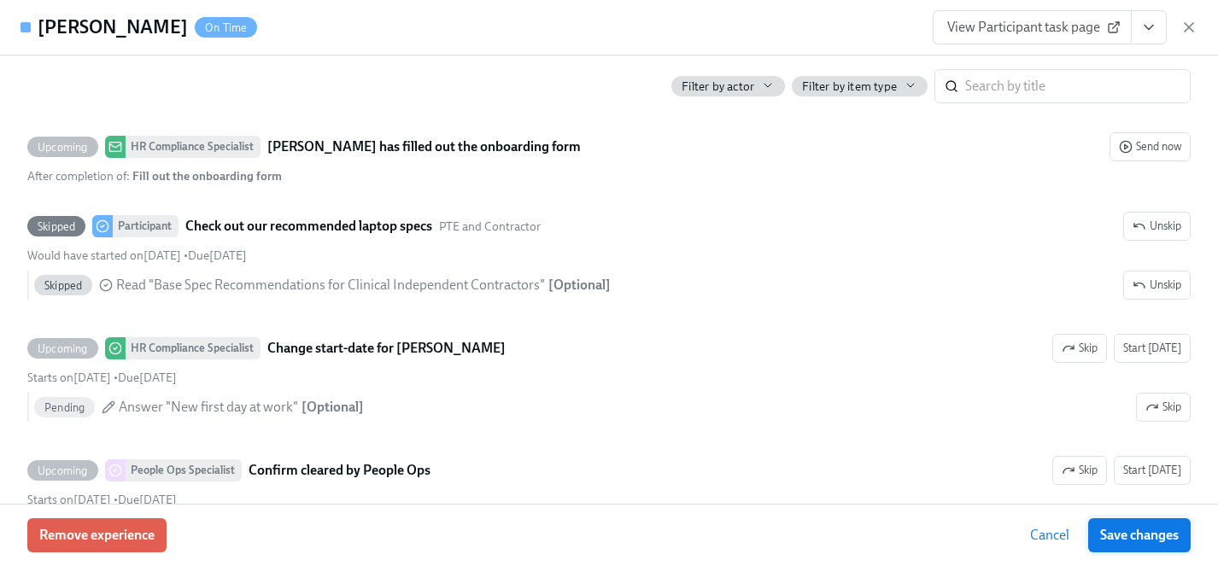
click at [1154, 534] on span "Save changes" at bounding box center [1139, 535] width 79 height 17
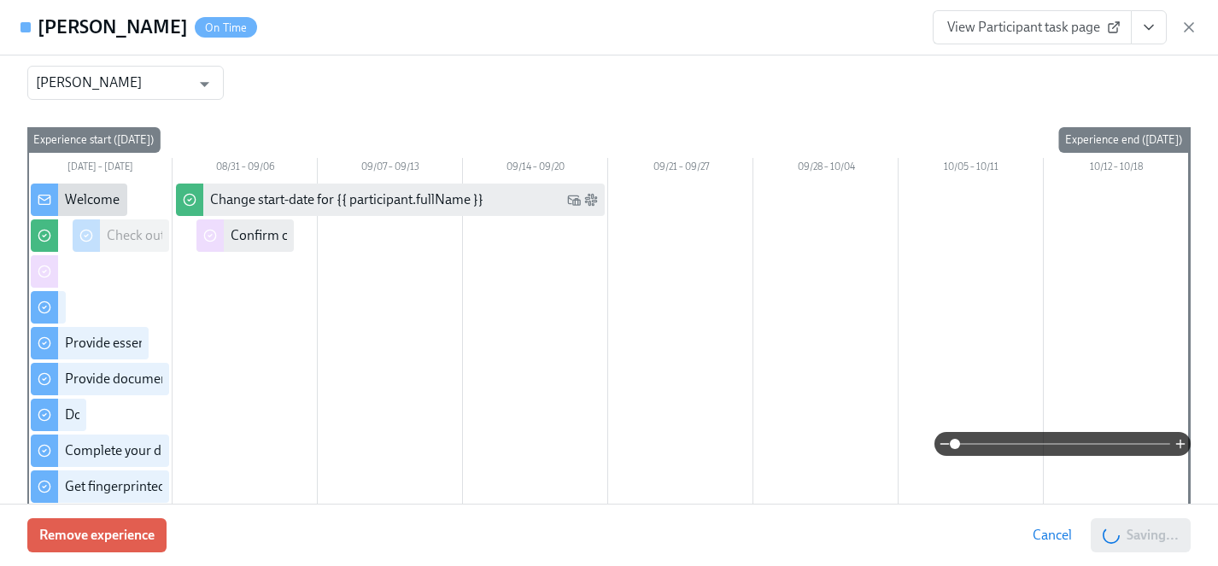
scroll to position [0, 0]
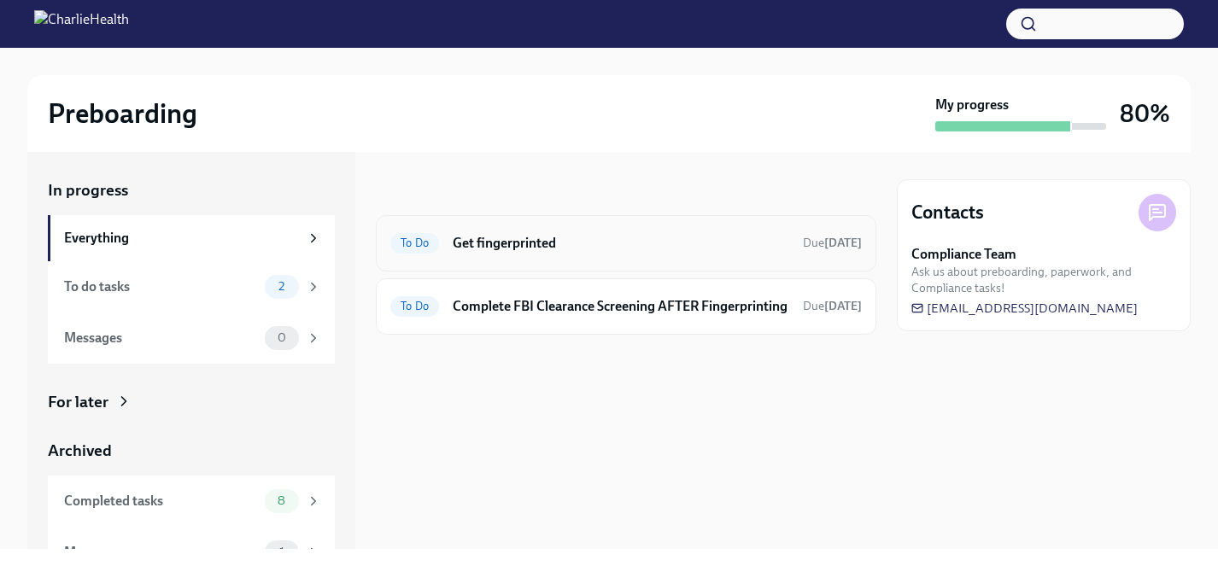
click at [498, 245] on h6 "Get fingerprinted" at bounding box center [621, 243] width 336 height 19
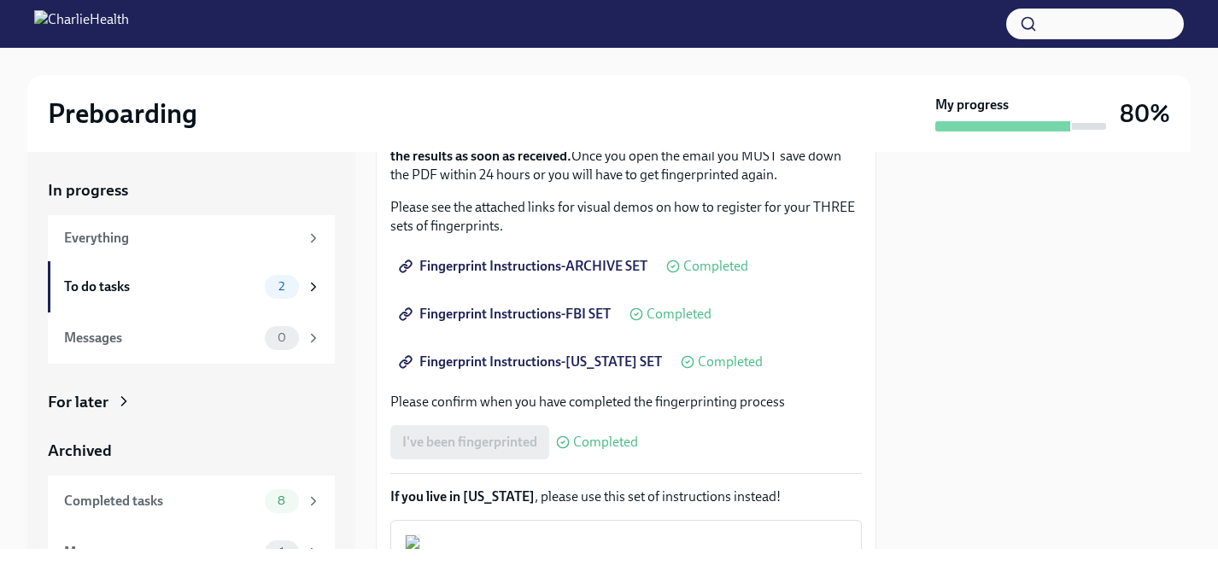
scroll to position [261, 0]
click at [467, 354] on span "Fingerprint Instructions-FLORIDA SET" at bounding box center [532, 361] width 260 height 17
click at [544, 362] on span "Fingerprint Instructions-FLORIDA SET" at bounding box center [532, 361] width 260 height 17
click at [556, 308] on span "Fingerprint Instructions-FBI SET" at bounding box center [506, 313] width 208 height 17
click at [535, 266] on span "Fingerprint Instructions-ARCHIVE SET" at bounding box center [524, 265] width 245 height 17
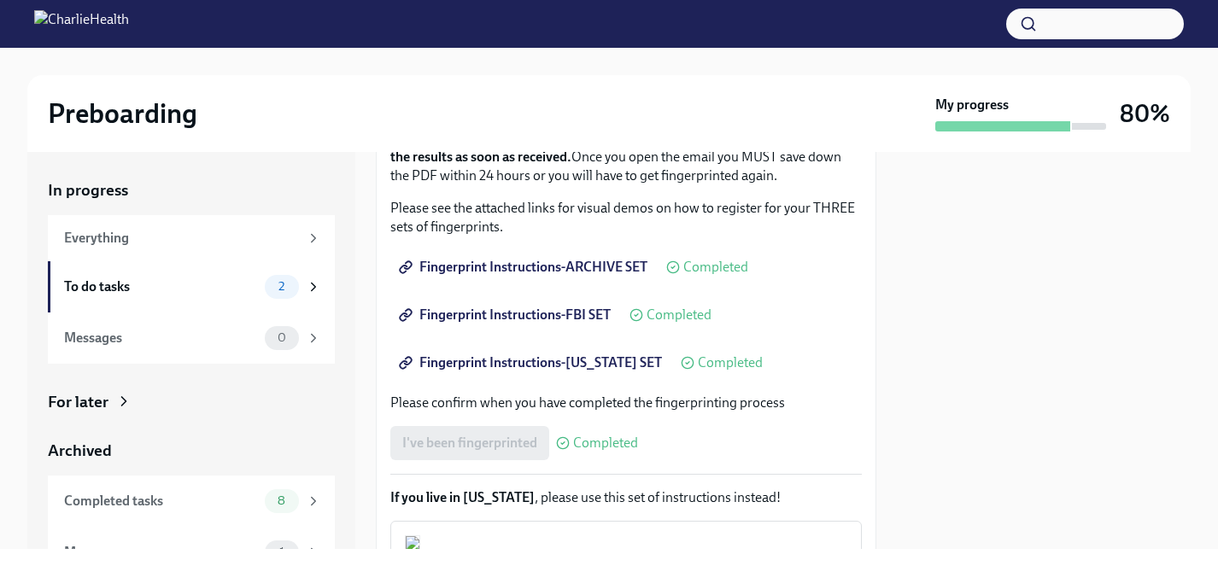
scroll to position [0, 0]
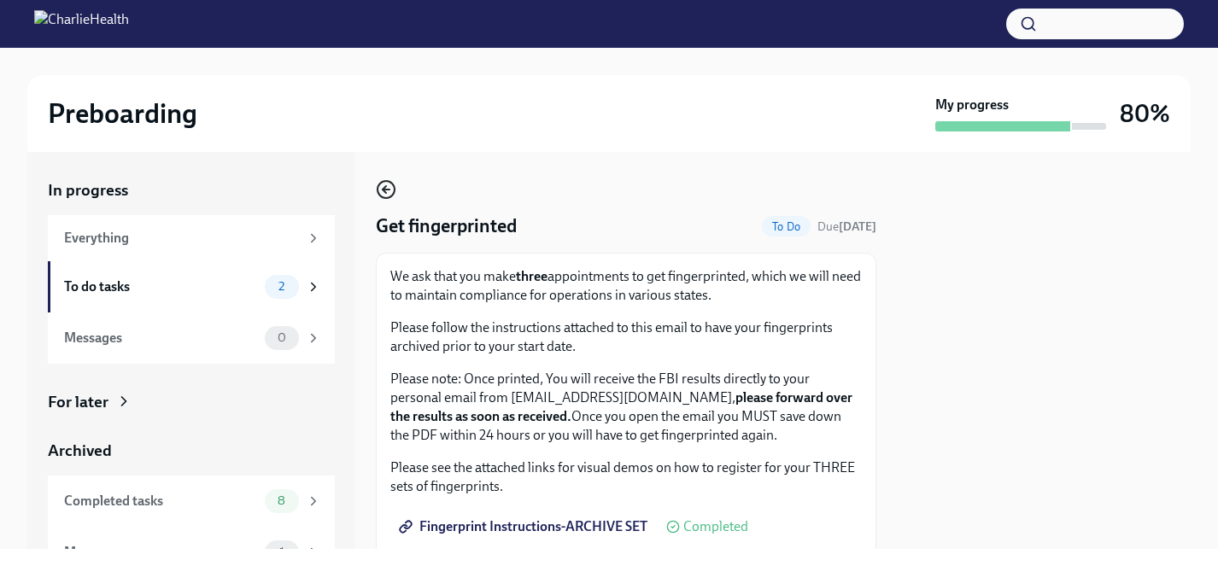
click at [387, 190] on icon "button" at bounding box center [386, 190] width 7 height 0
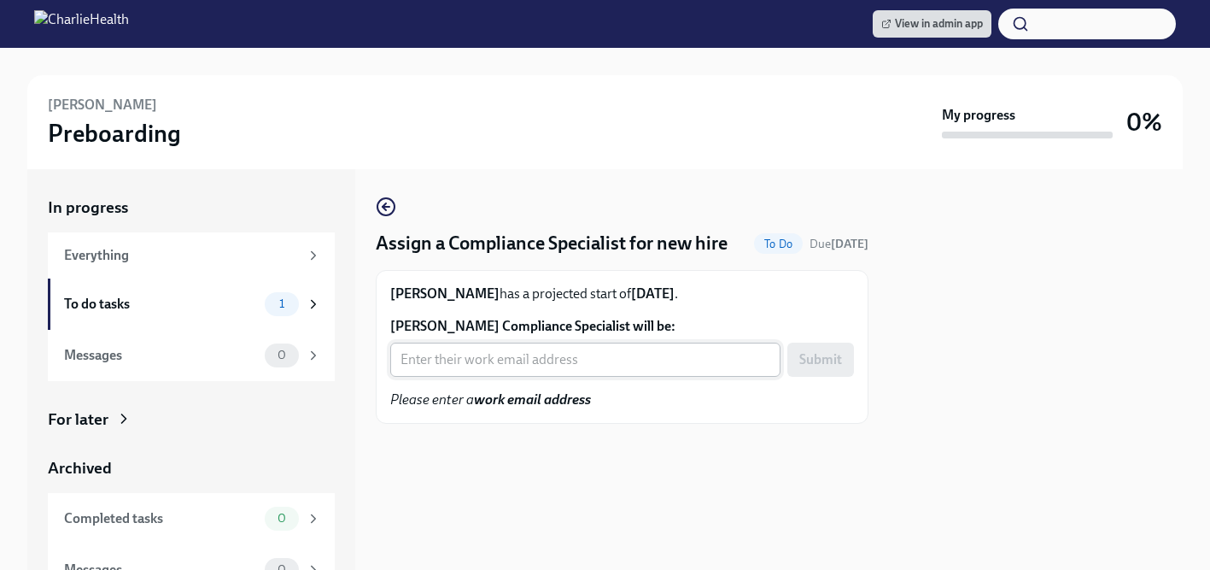
click at [473, 357] on input "[PERSON_NAME] Compliance Specialist will be:" at bounding box center [585, 359] width 390 height 34
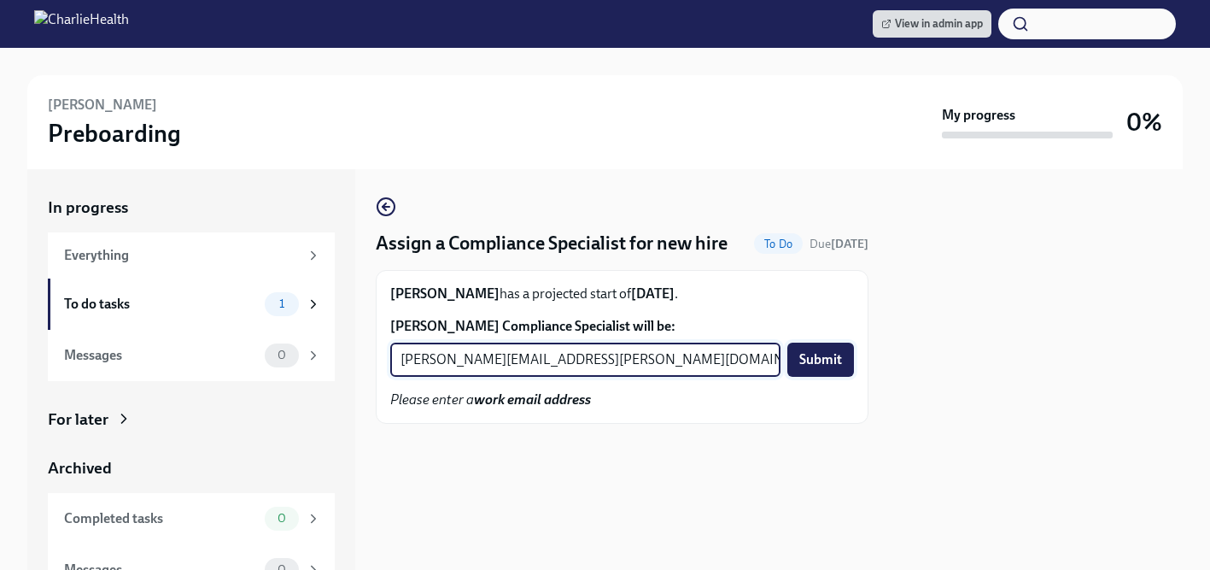
type input "[PERSON_NAME][EMAIL_ADDRESS][PERSON_NAME][DOMAIN_NAME]"
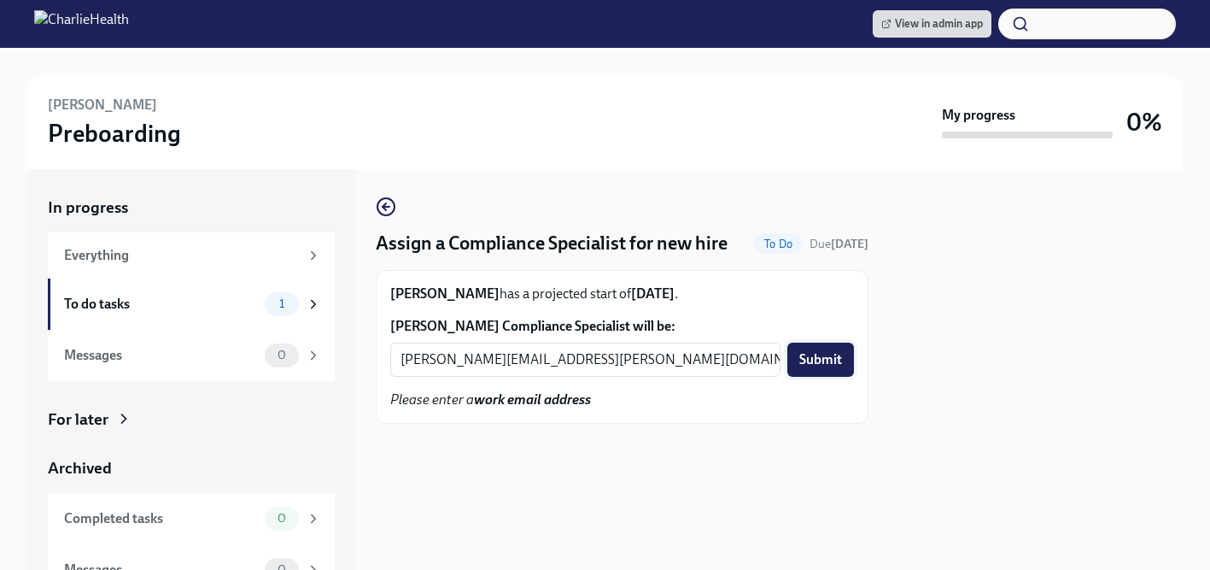
click at [816, 354] on span "Submit" at bounding box center [820, 359] width 43 height 17
click at [545, 354] on input "Larissa Sutphen's Compliance Specialist will be:" at bounding box center [585, 359] width 390 height 34
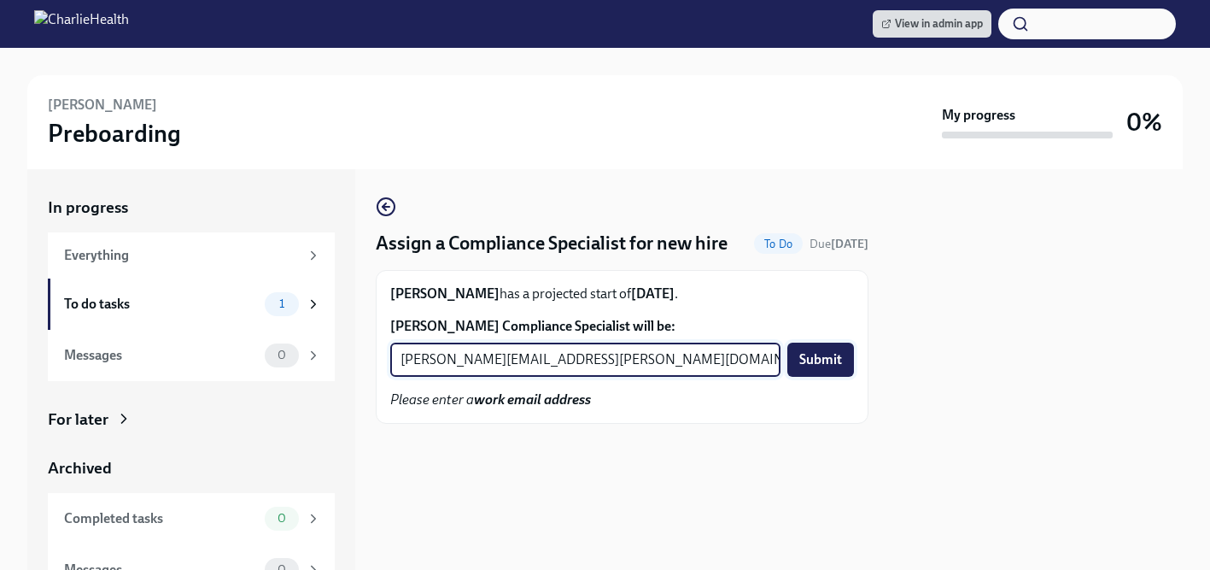
type input "kristy.johnson@charliehealth.com"
click at [840, 353] on span "Submit" at bounding box center [820, 359] width 43 height 17
